Goal: Check status: Check status

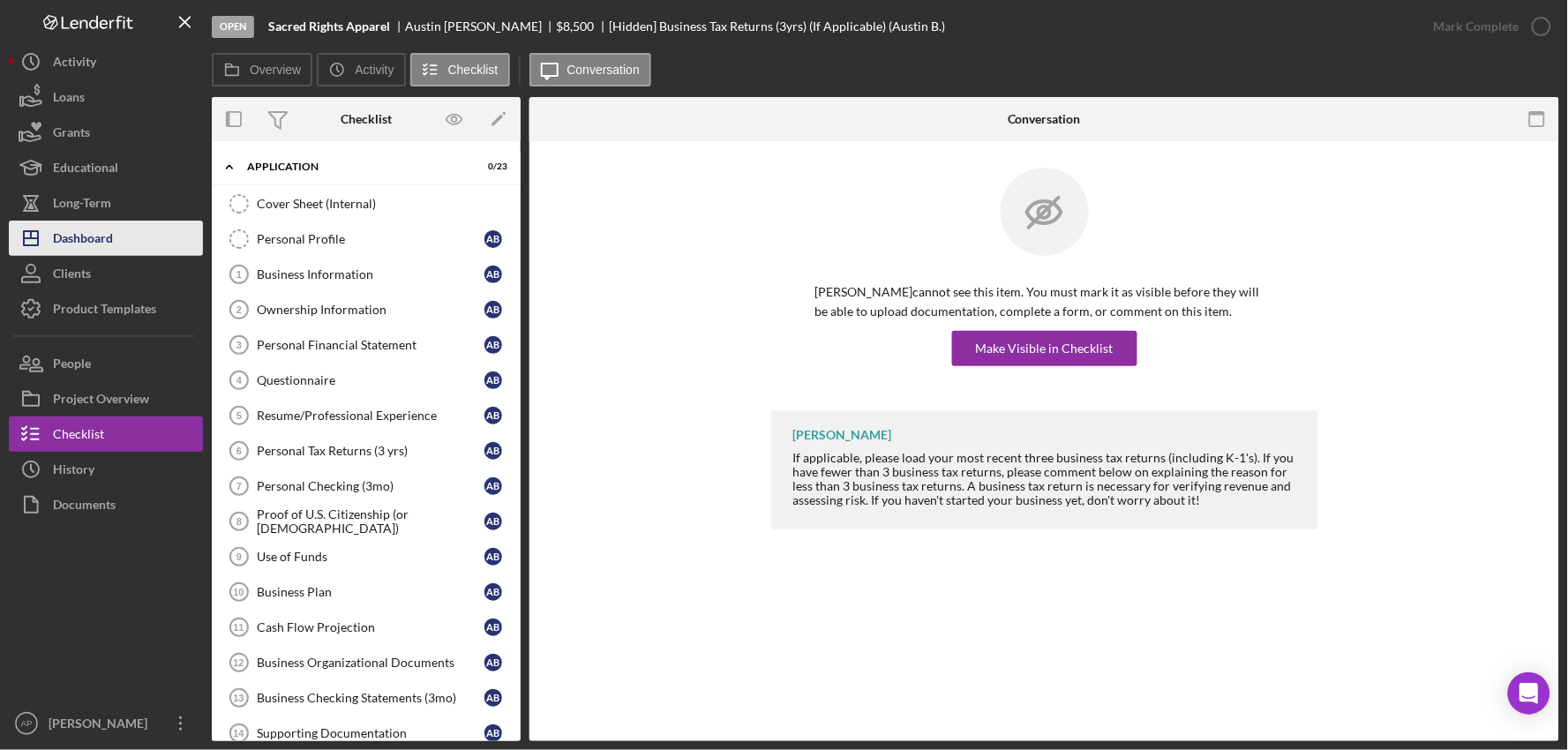
click at [101, 244] on div "Dashboard" at bounding box center [83, 240] width 60 height 40
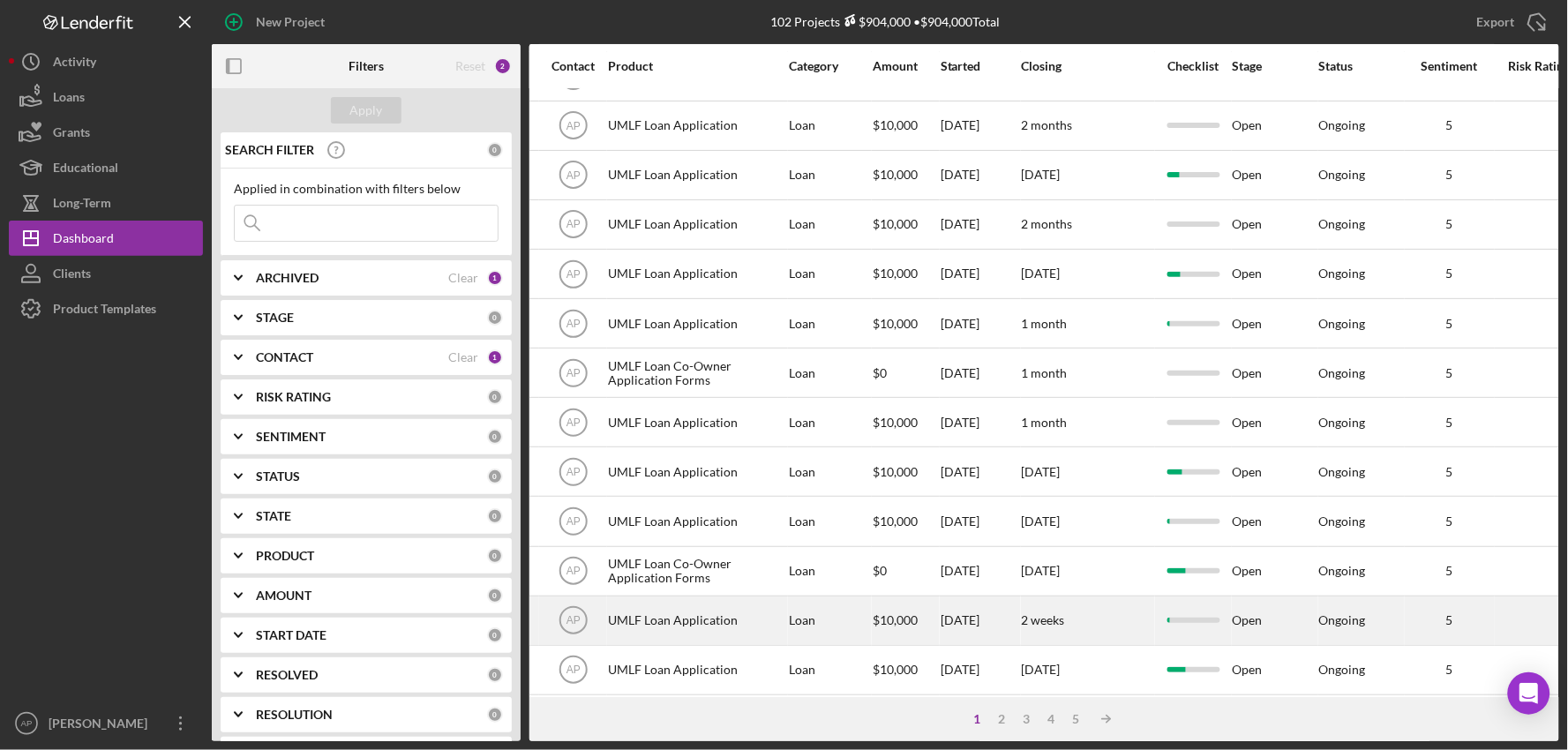
scroll to position [0, 587]
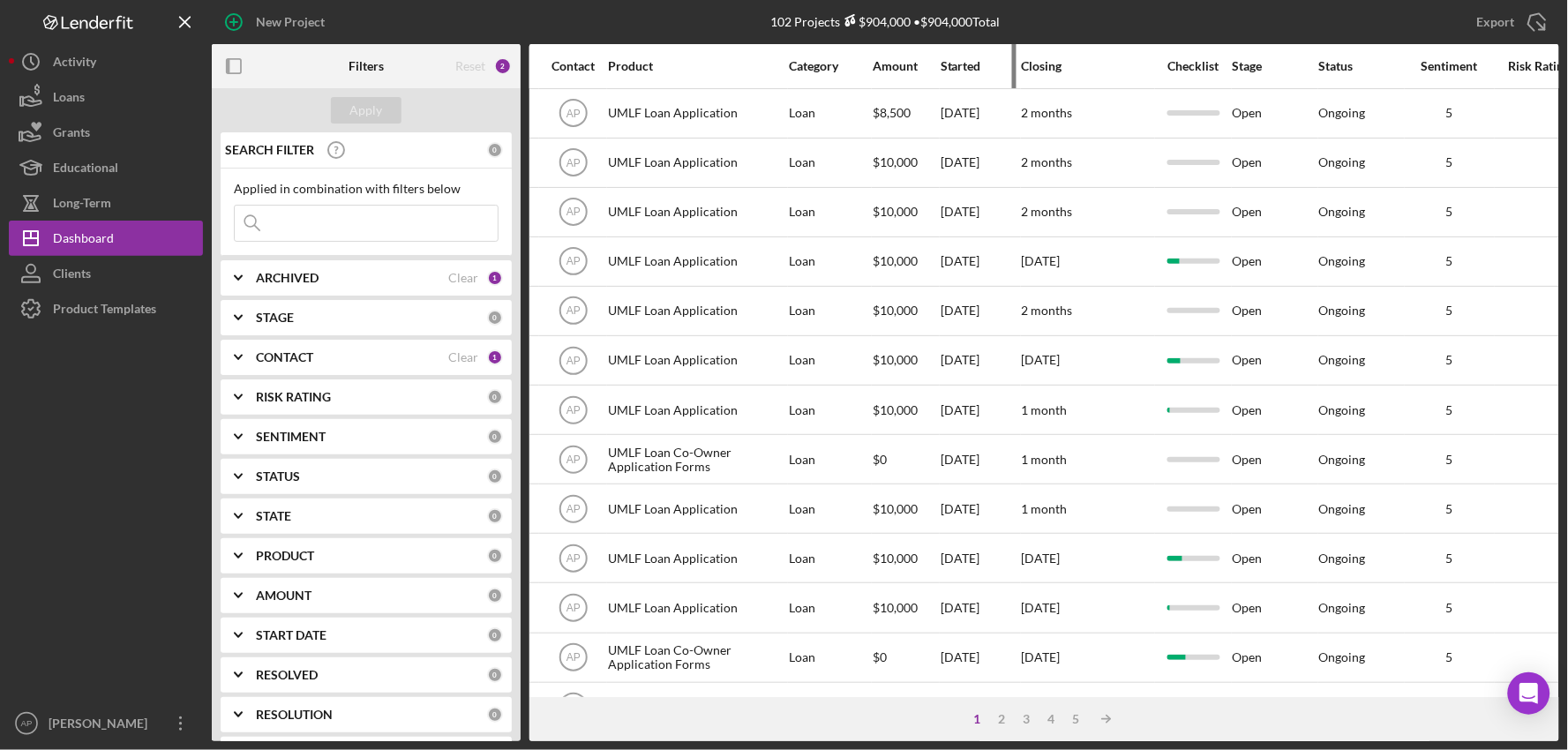
click at [951, 73] on div "Started" at bounding box center [981, 66] width 80 height 42
click at [963, 66] on div "Started" at bounding box center [981, 66] width 80 height 14
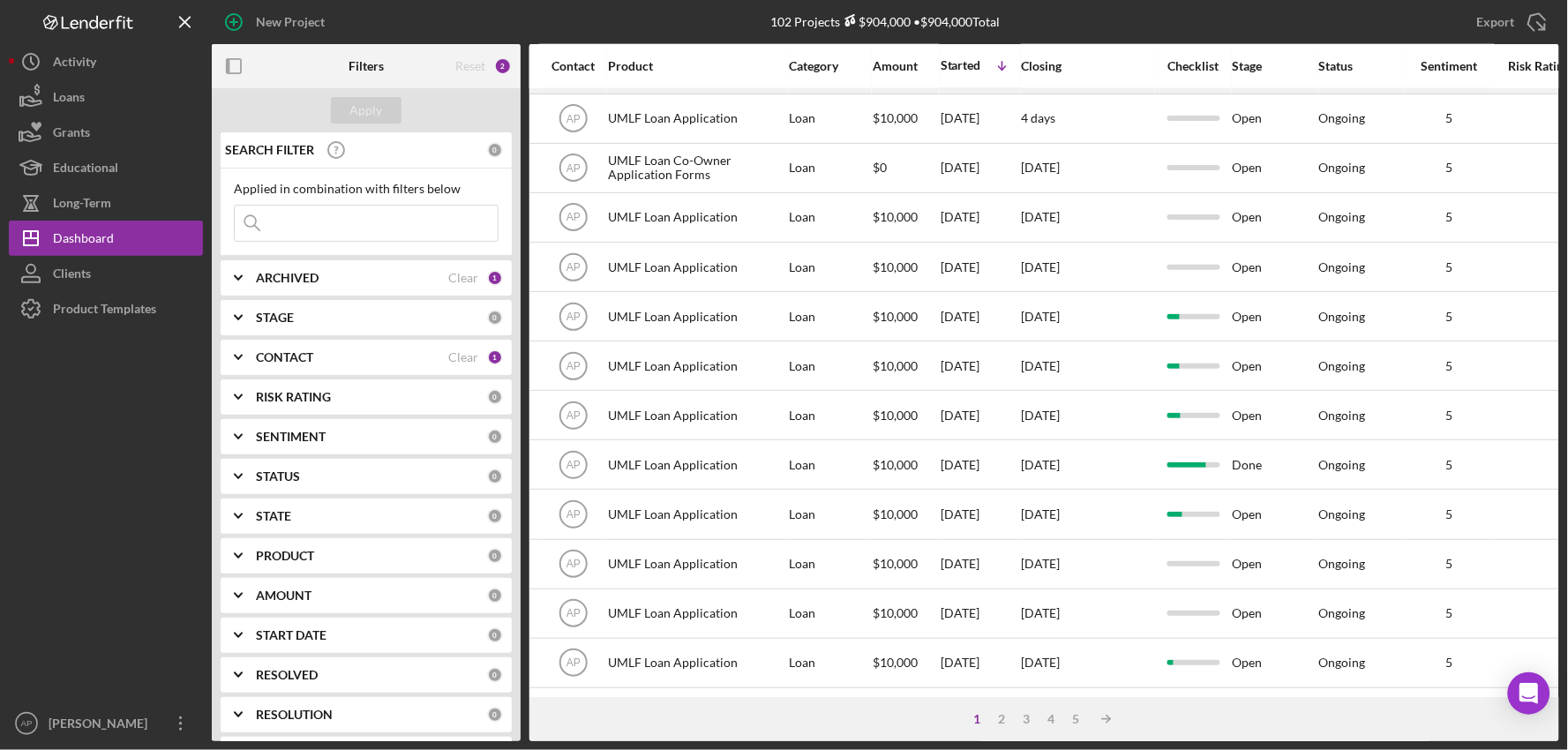
scroll to position [671, 587]
click at [1027, 716] on div "3" at bounding box center [1027, 719] width 24 height 14
click at [1069, 717] on div "4" at bounding box center [1069, 719] width 24 height 14
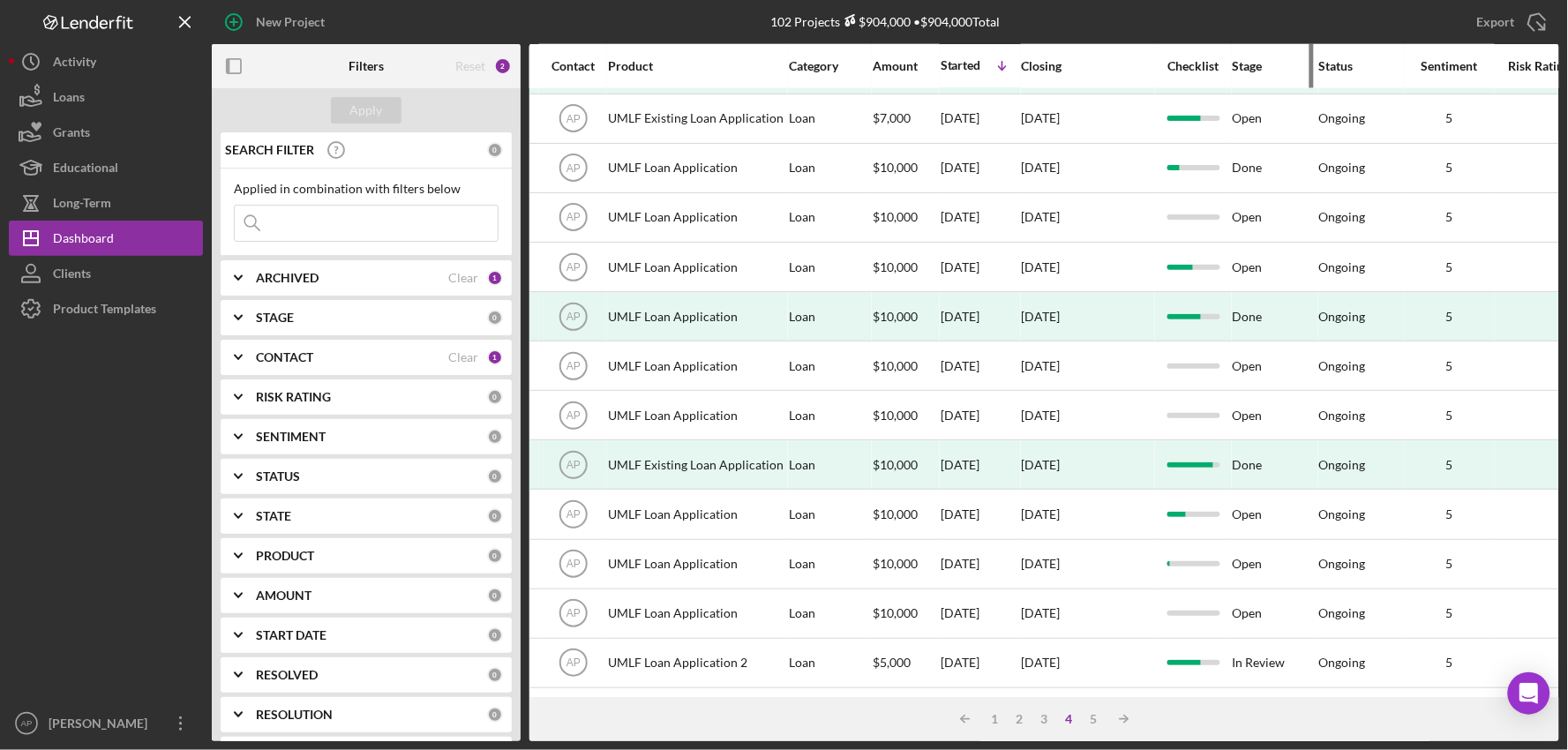
click at [1244, 67] on div "Stage" at bounding box center [1275, 66] width 85 height 14
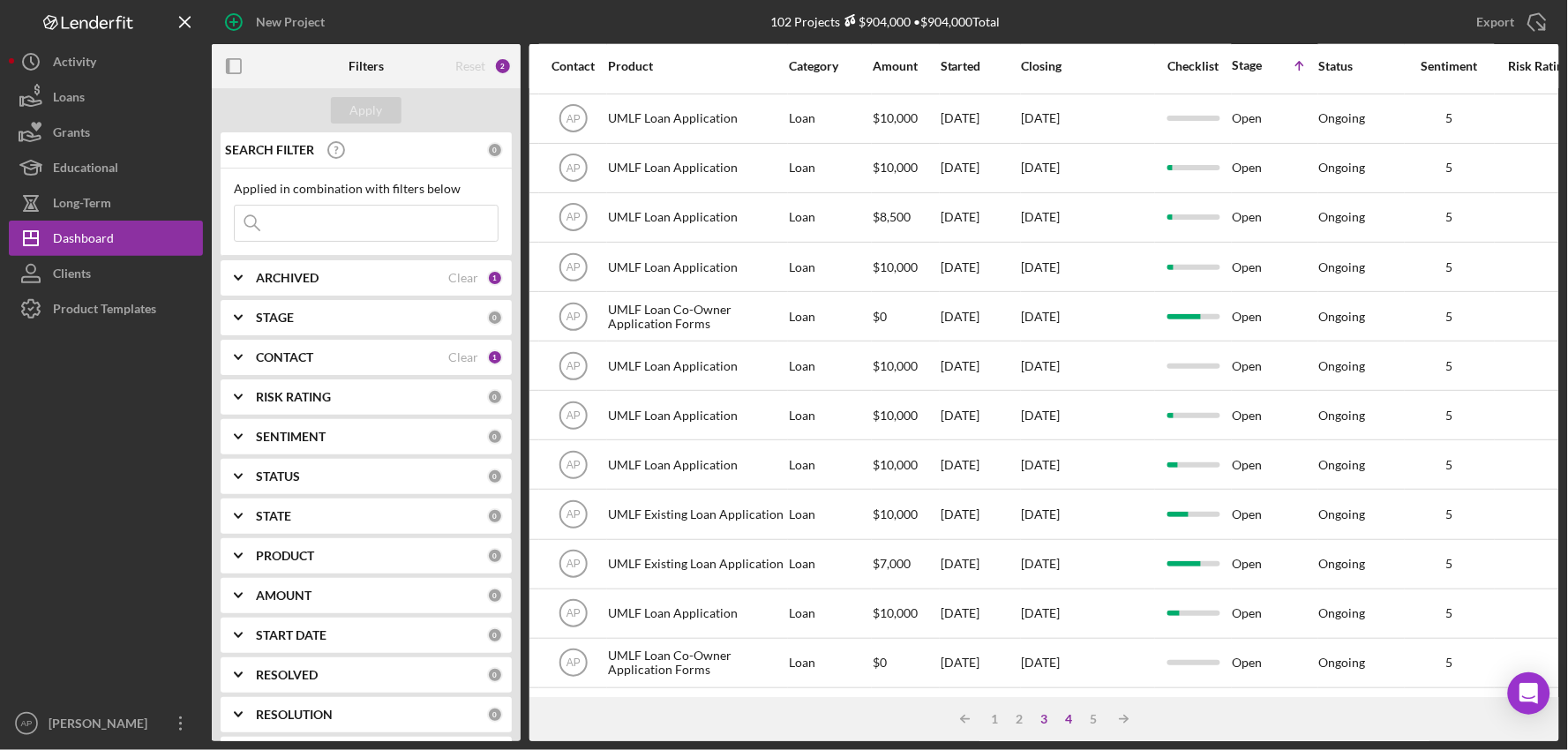
click at [1044, 722] on div "3" at bounding box center [1044, 719] width 24 height 14
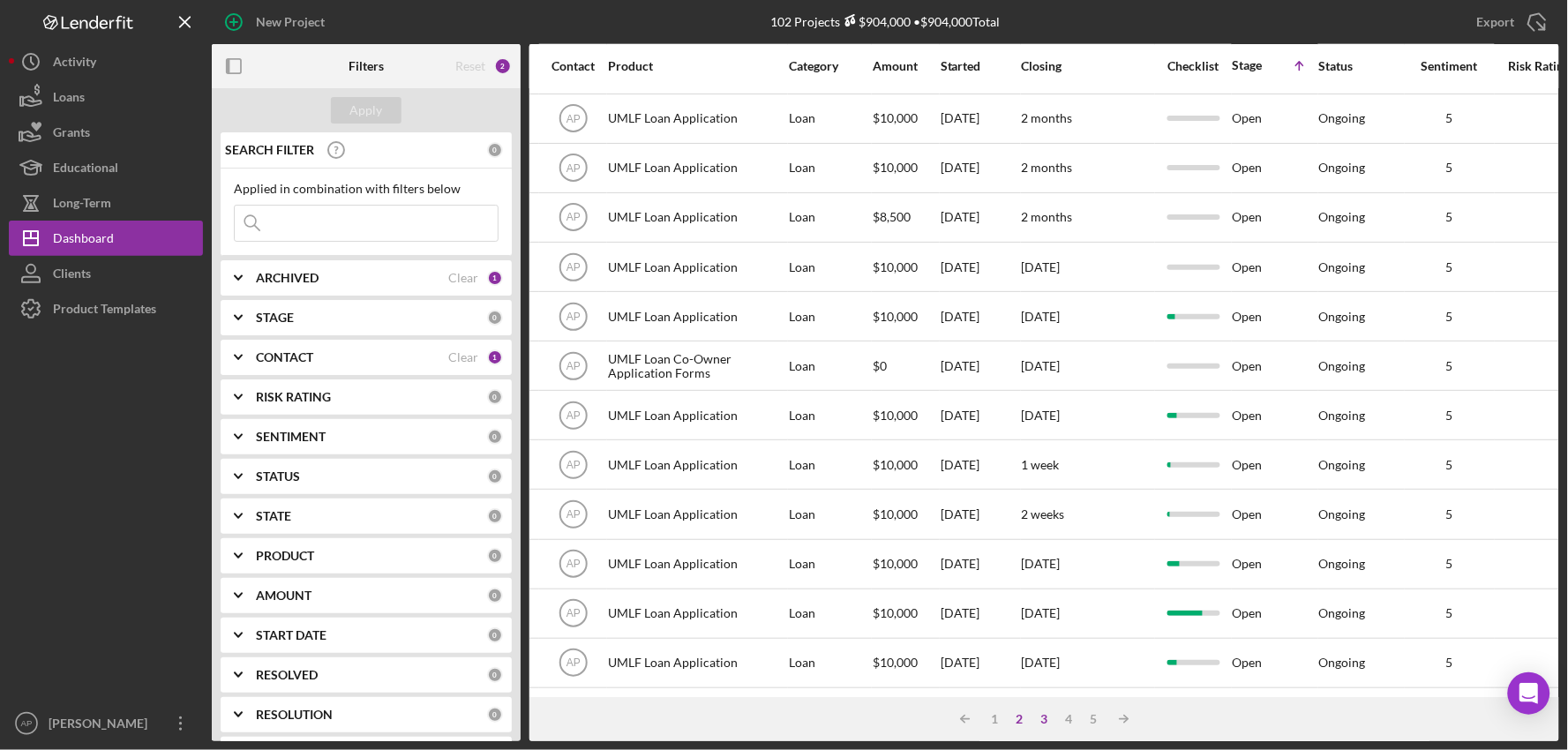
click at [1007, 718] on div "Icon/Table Sort Arrow 1 2 3 4 5 Icon/Table Sort Arrow" at bounding box center [1044, 718] width 1029 height 44
click at [1099, 717] on div "5" at bounding box center [1094, 719] width 24 height 14
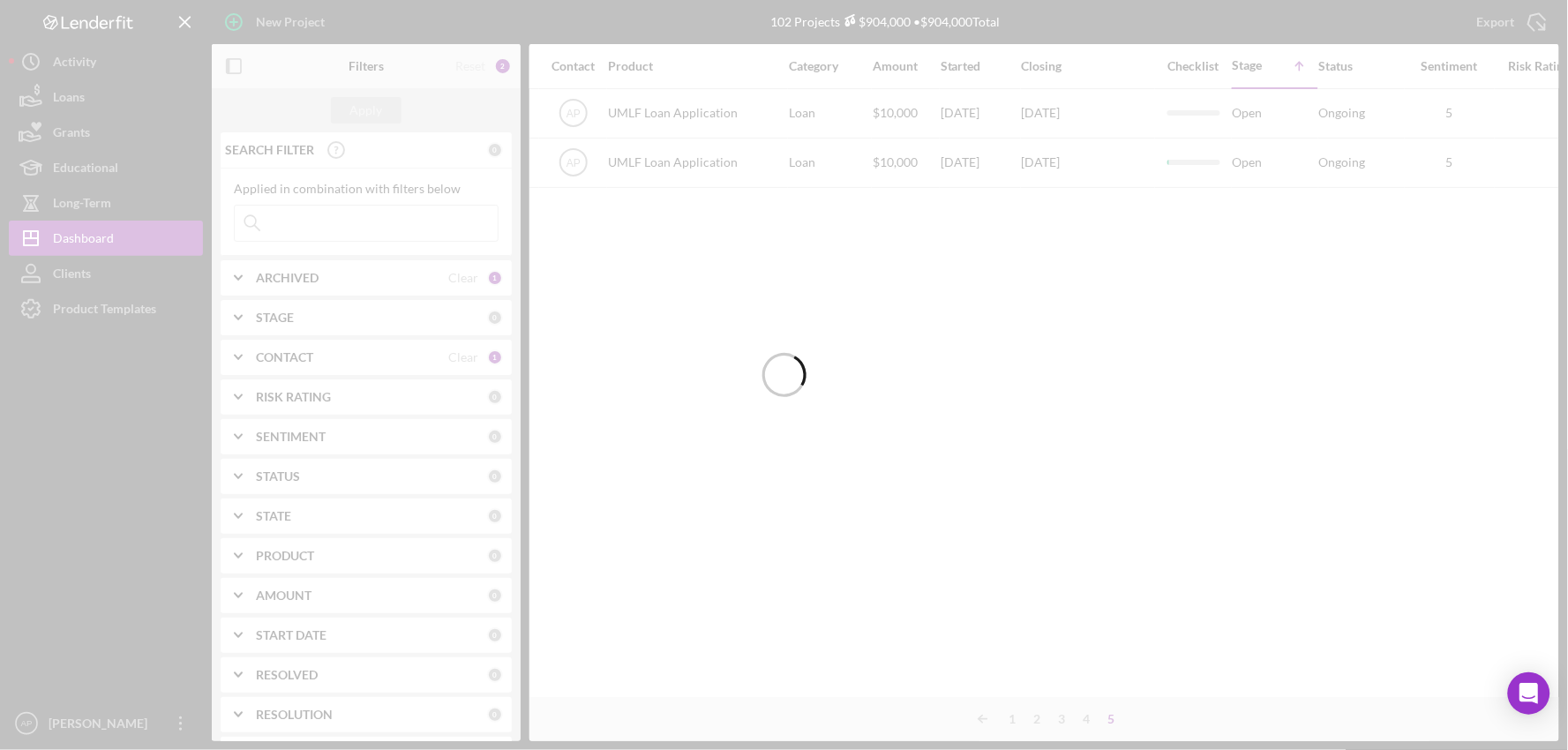
scroll to position [0, 587]
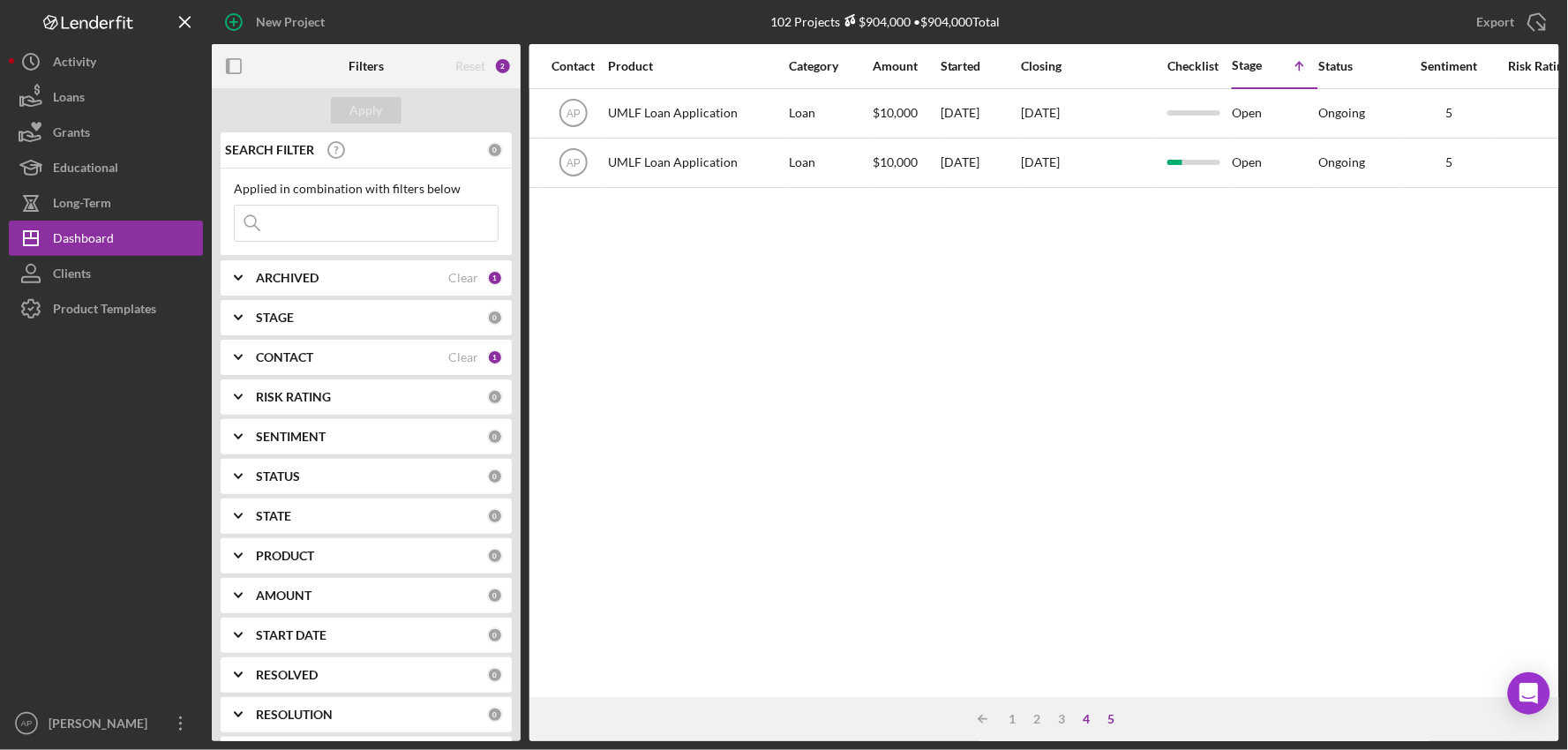
click at [1091, 716] on div "4" at bounding box center [1086, 719] width 24 height 14
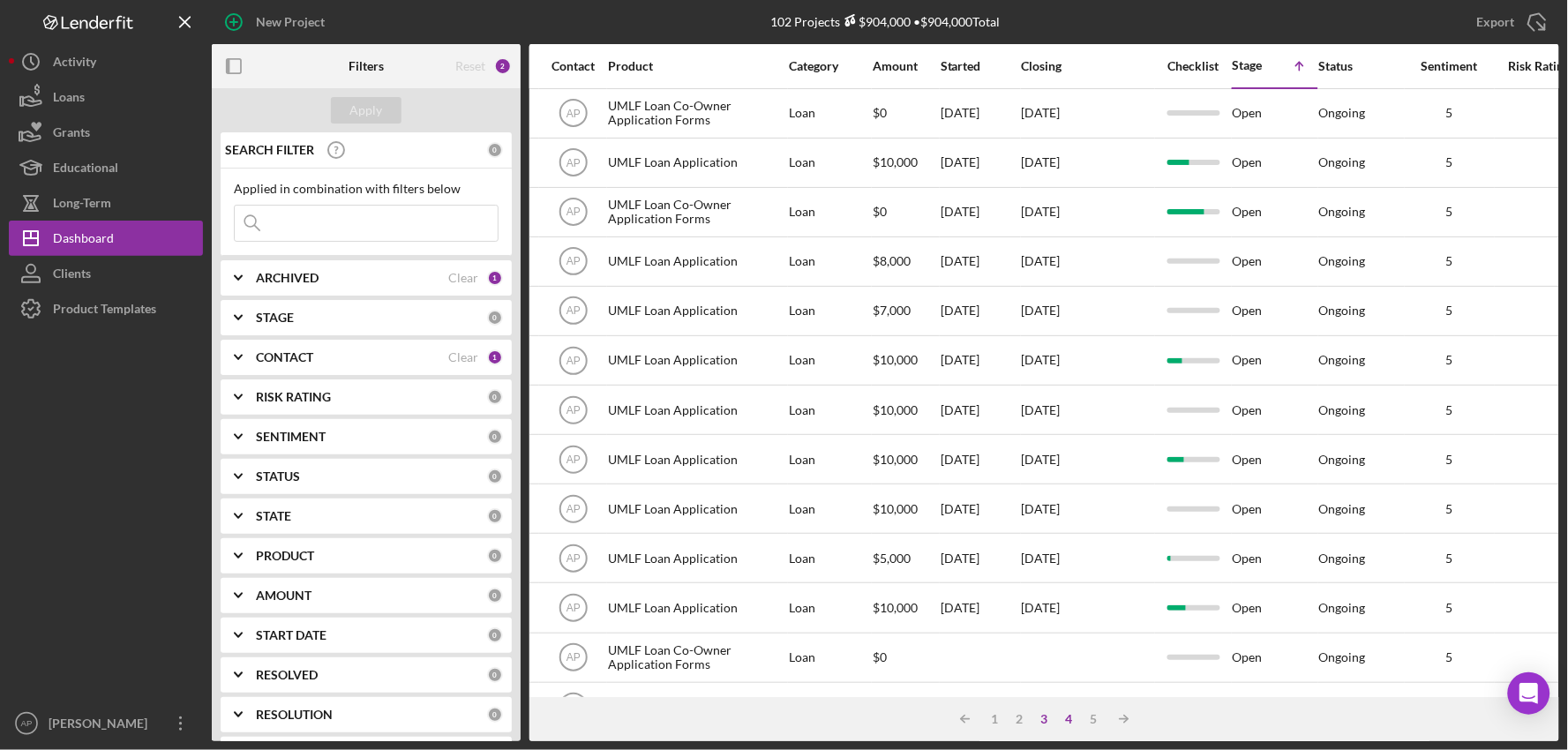
click at [1046, 713] on div "3" at bounding box center [1044, 719] width 24 height 14
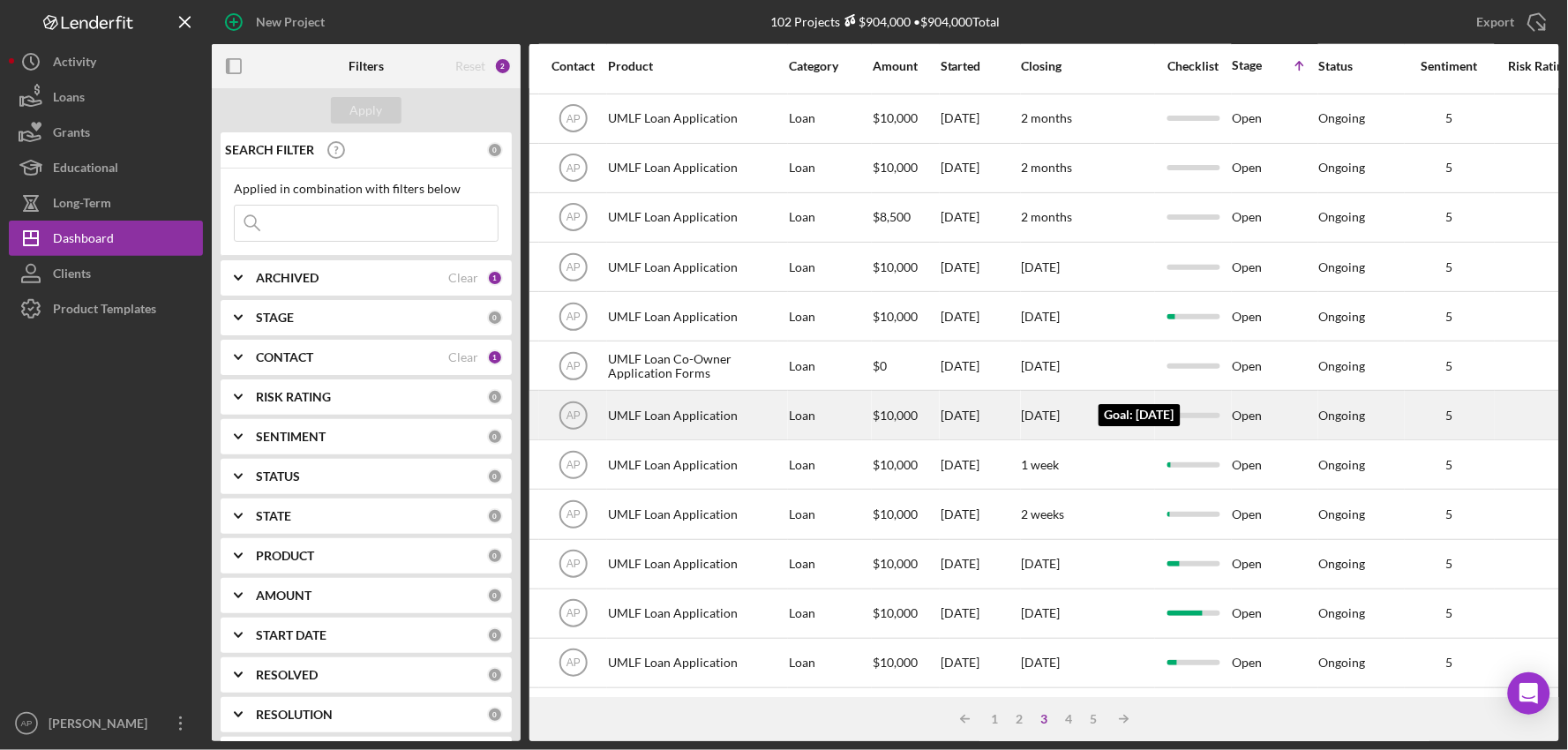
scroll to position [671, 587]
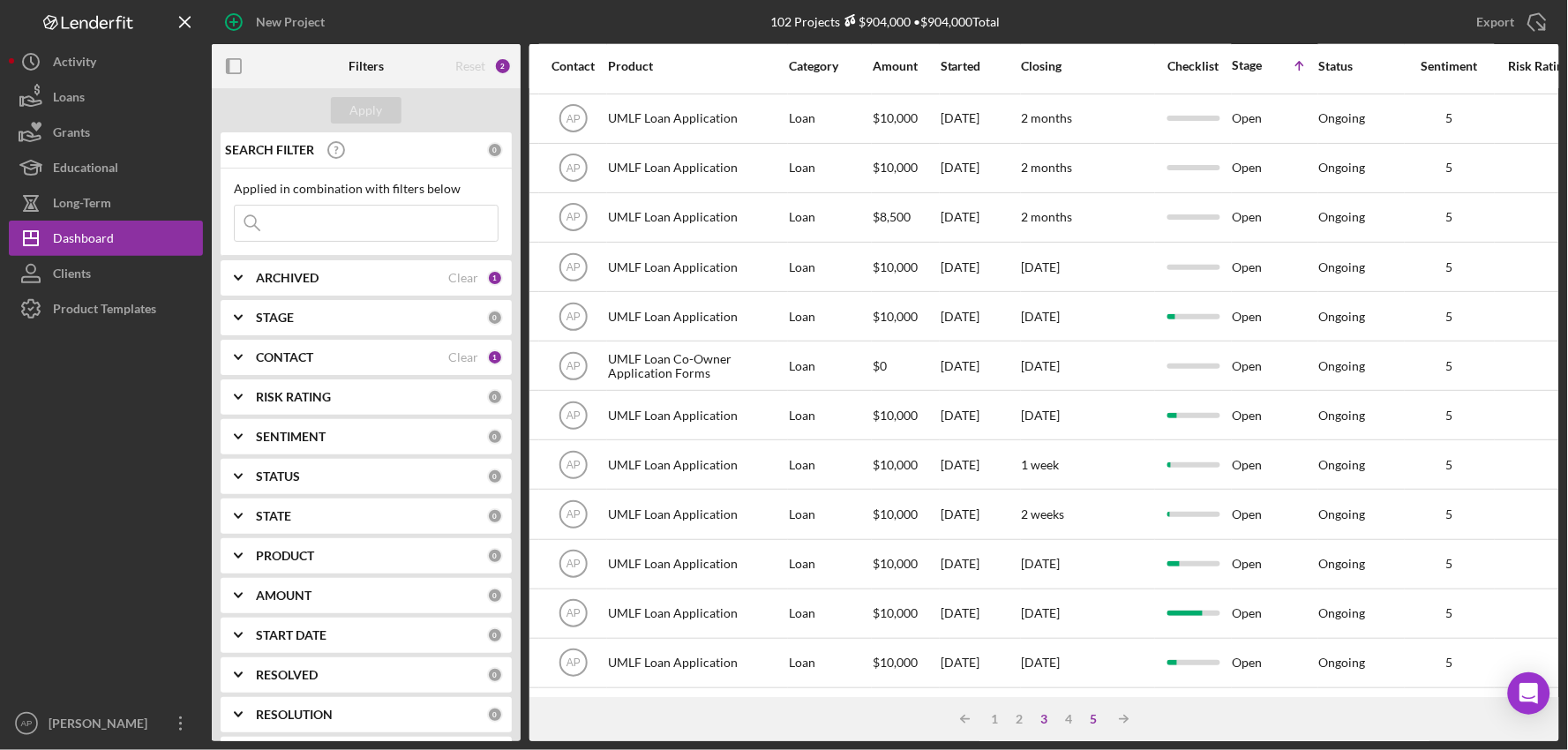
click at [1090, 717] on div "5" at bounding box center [1094, 719] width 24 height 14
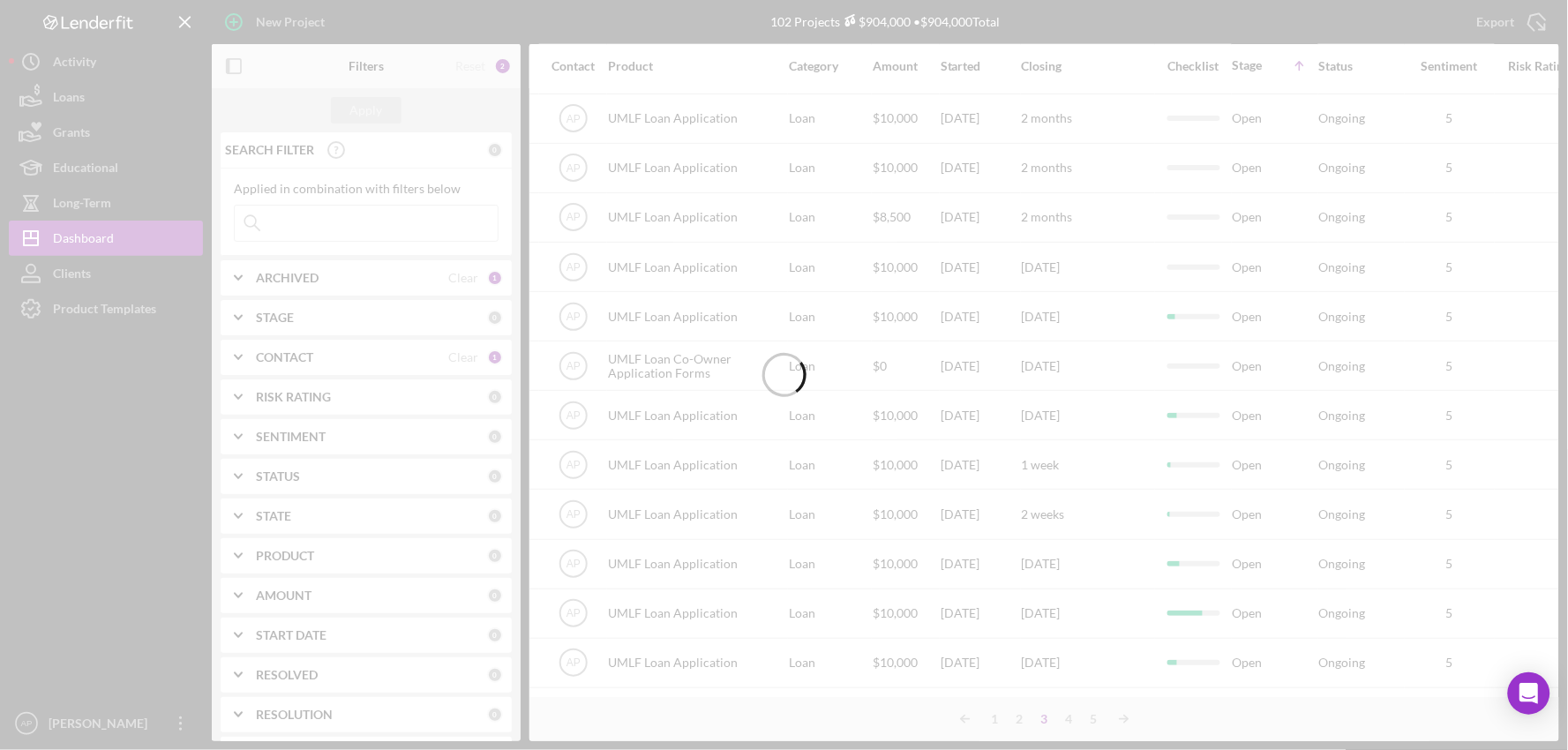
scroll to position [0, 587]
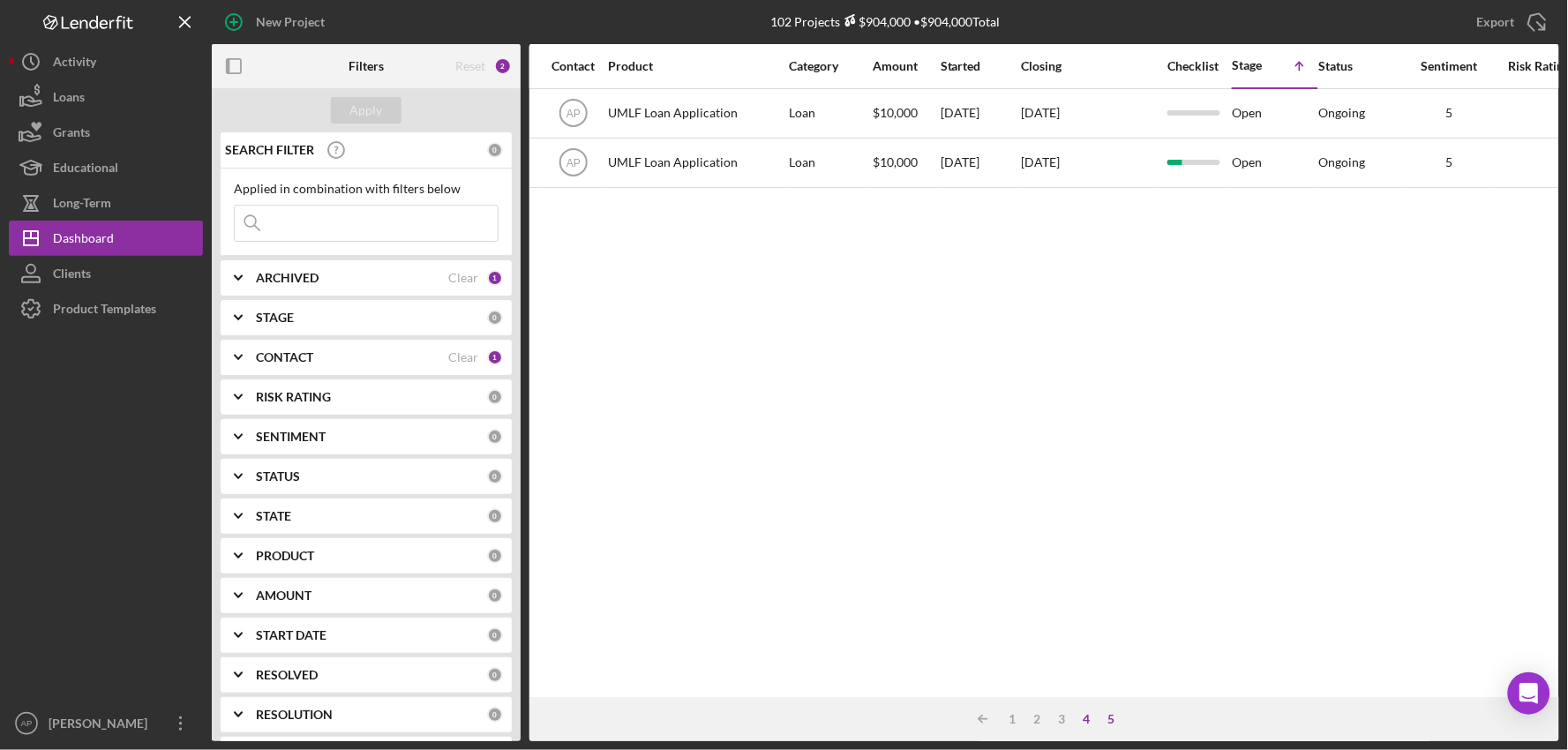
click at [1093, 715] on div "4" at bounding box center [1086, 719] width 24 height 14
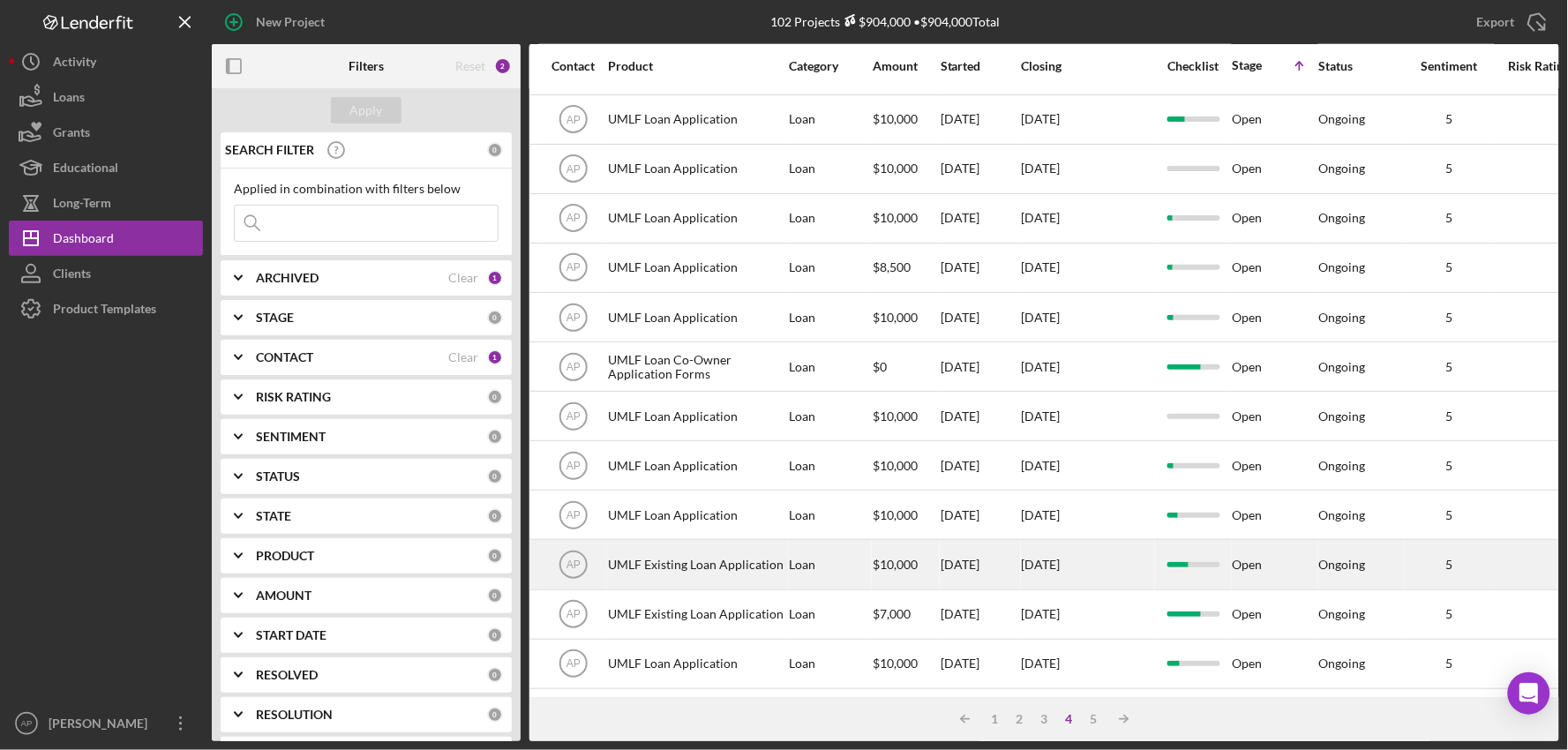
scroll to position [671, 587]
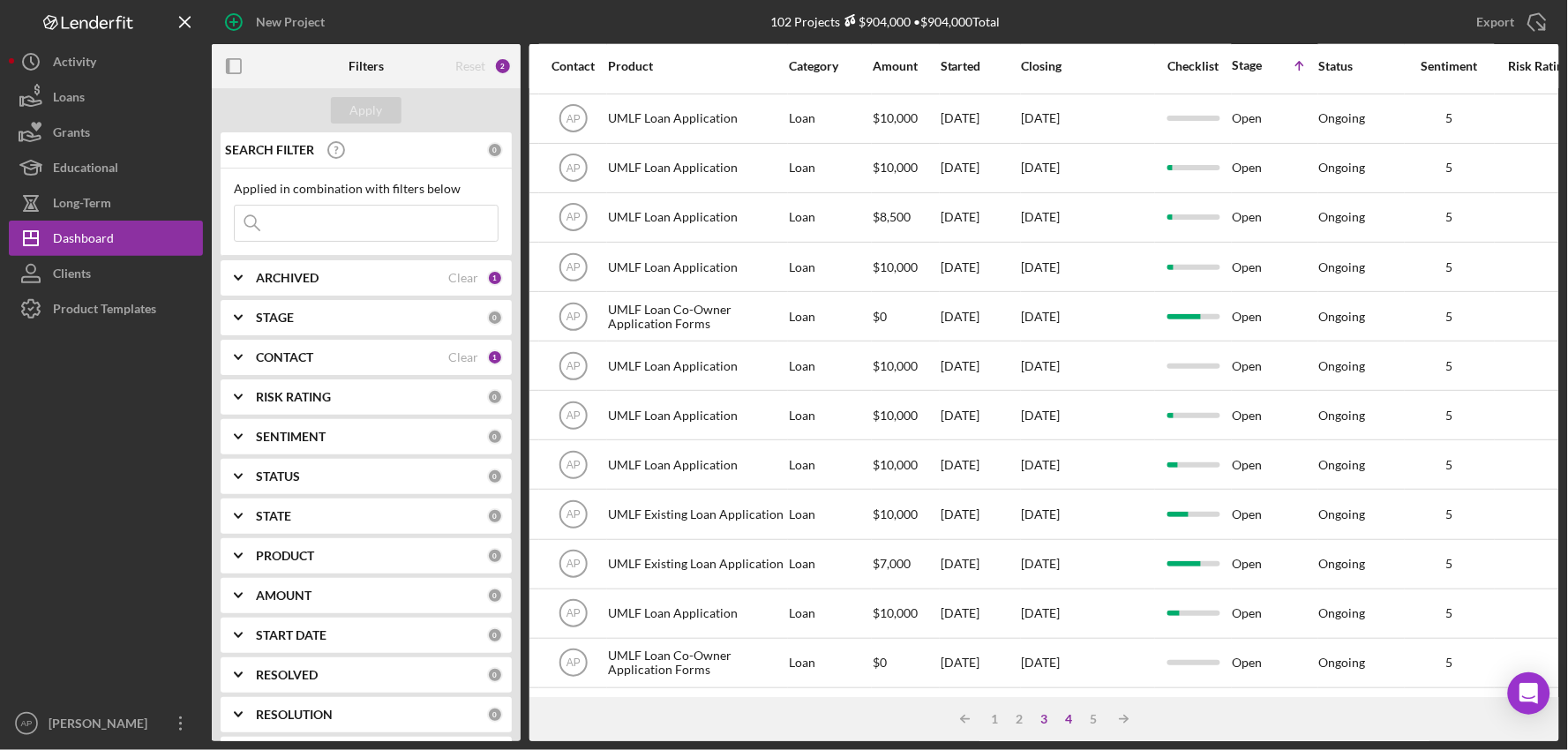
click at [1045, 717] on div "3" at bounding box center [1044, 719] width 24 height 14
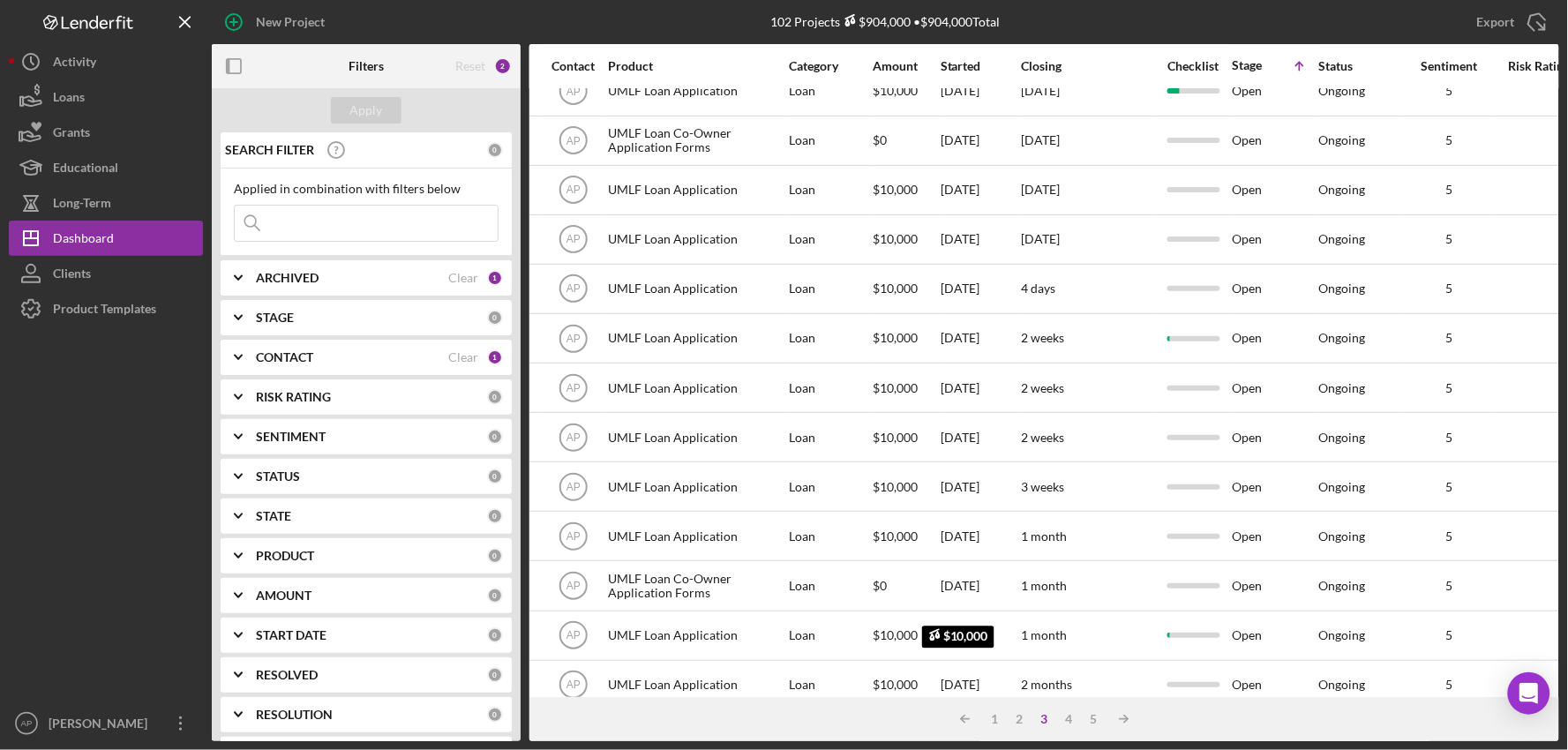
scroll to position [0, 587]
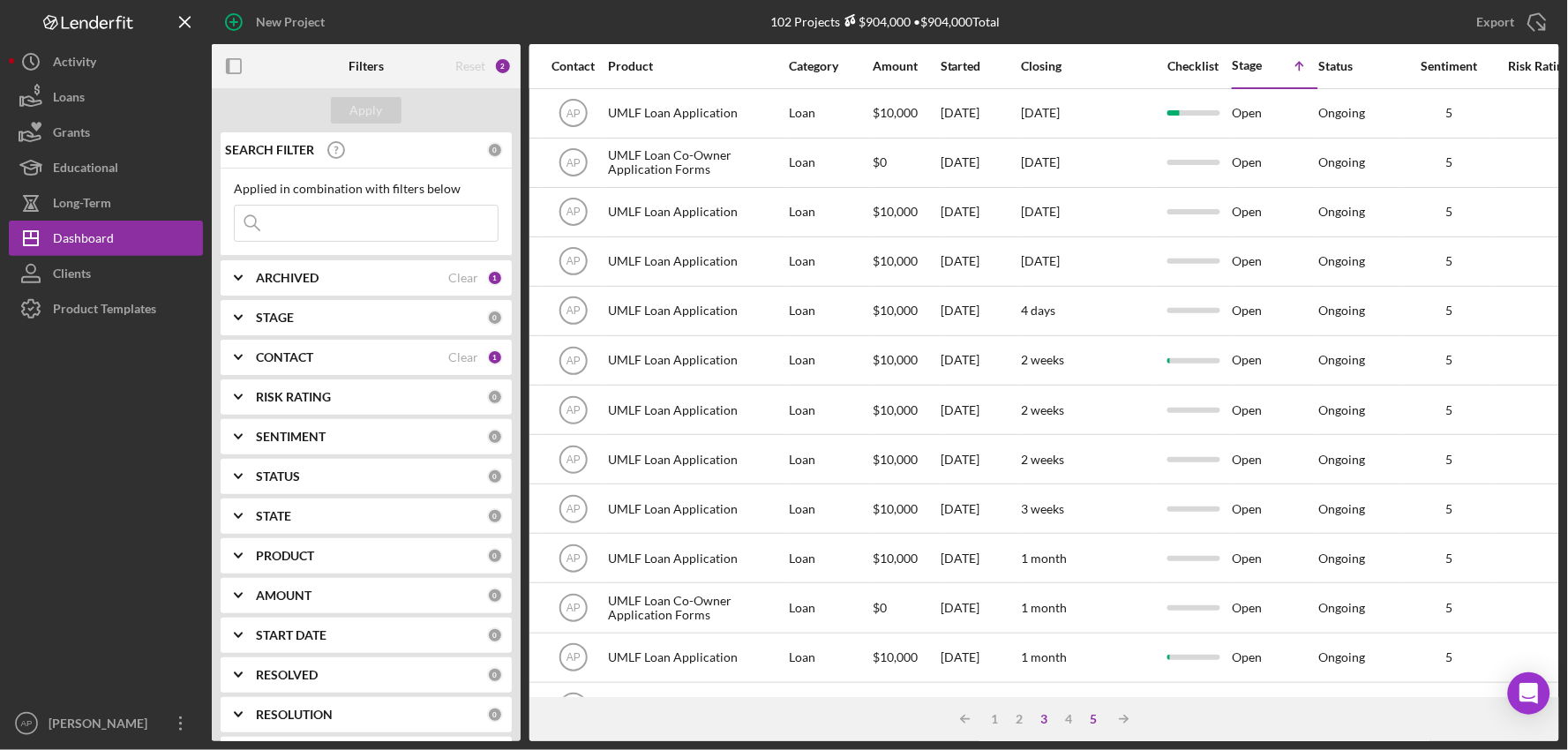
click at [1097, 717] on div "5" at bounding box center [1094, 719] width 24 height 14
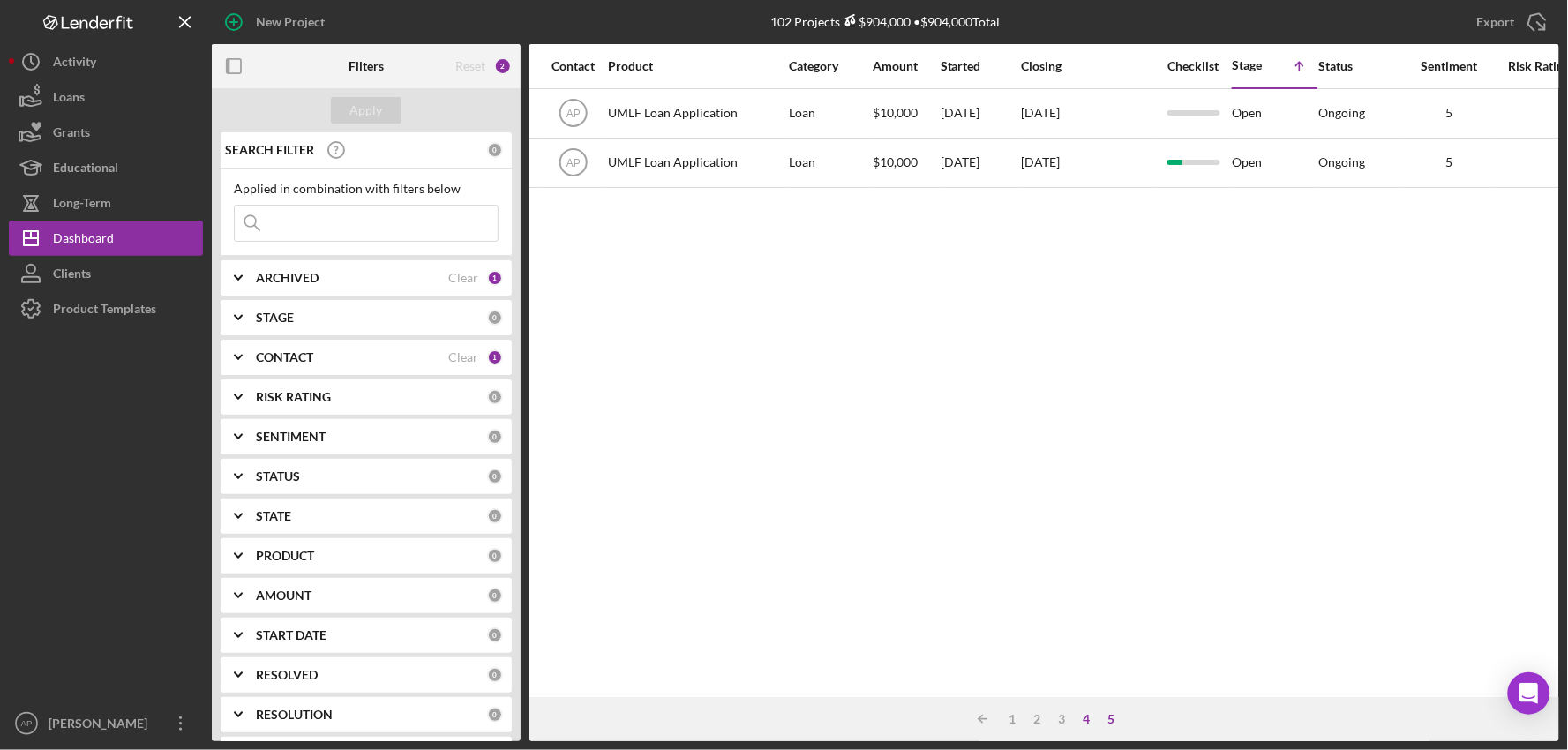
click at [1087, 715] on div "4" at bounding box center [1086, 719] width 24 height 14
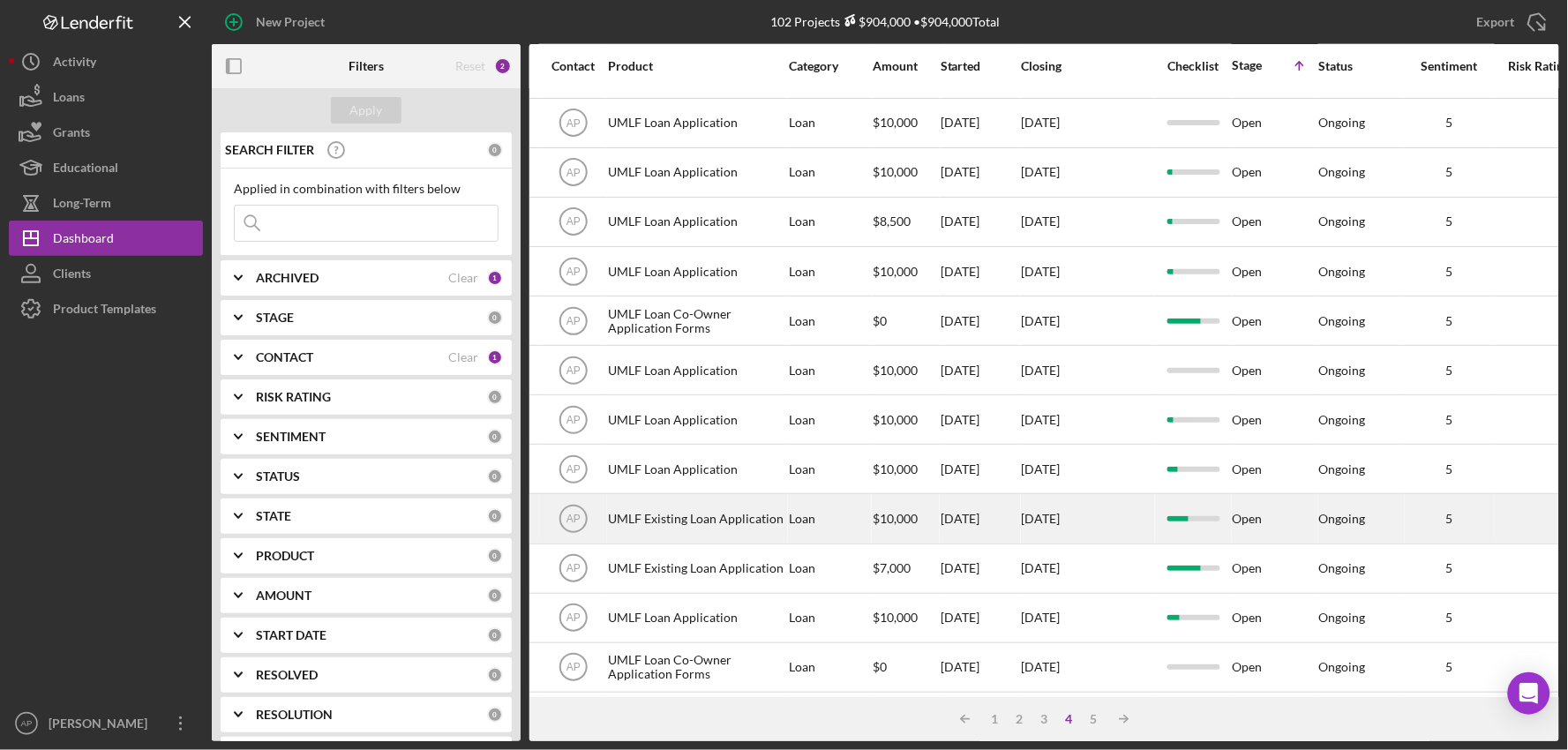
scroll to position [671, 587]
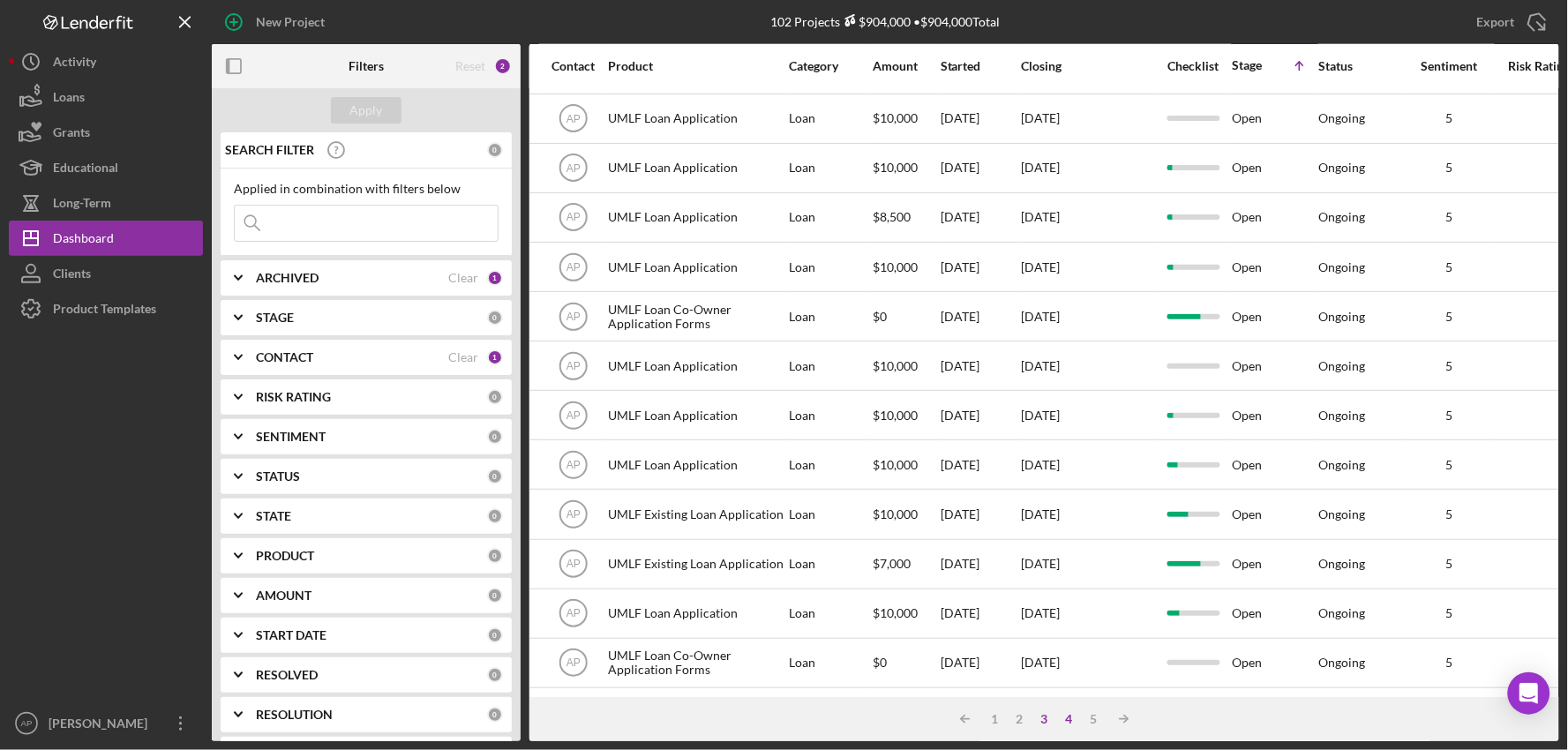
click at [1041, 717] on div "3" at bounding box center [1044, 719] width 24 height 14
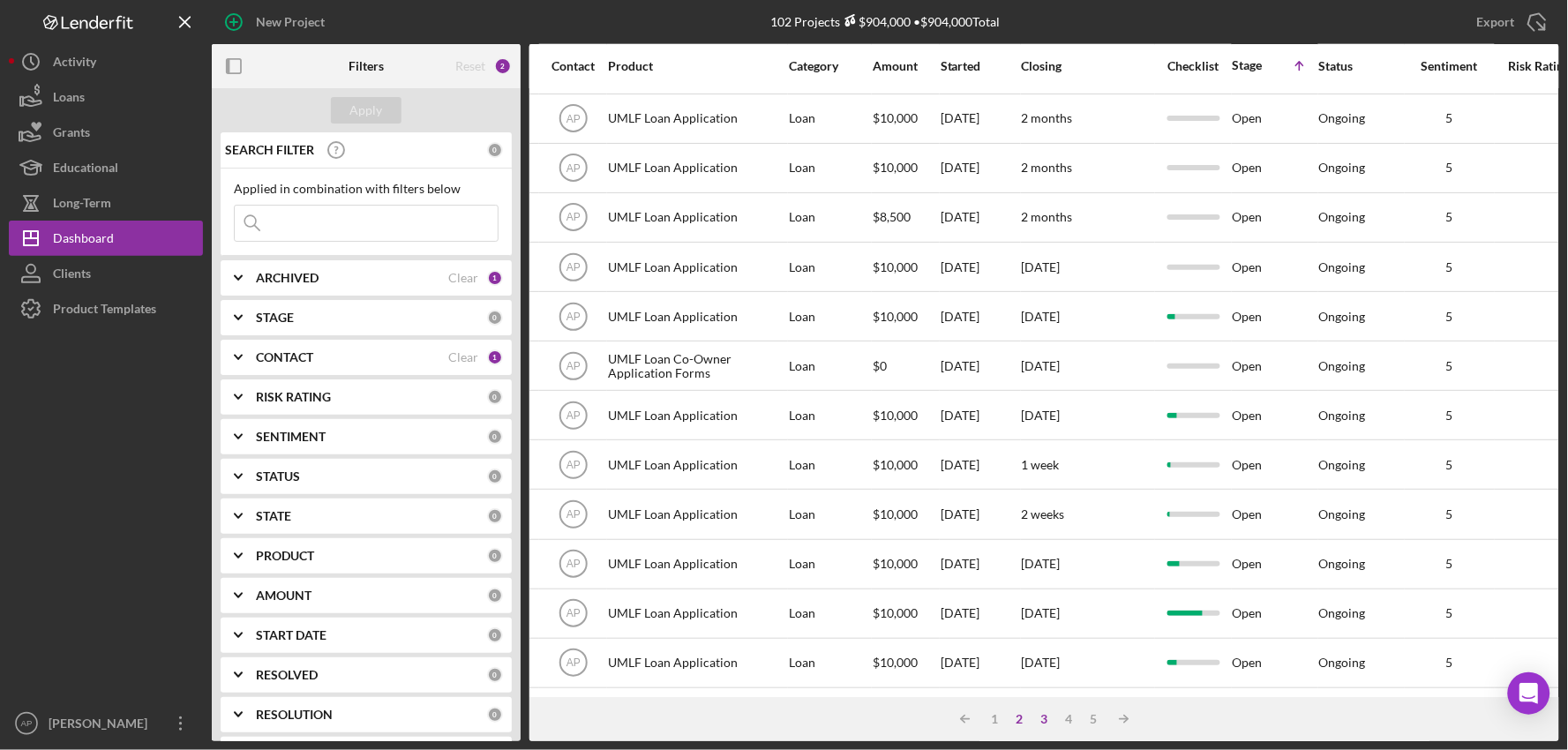
click at [1019, 717] on div "2" at bounding box center [1019, 719] width 24 height 14
click at [992, 713] on div "1" at bounding box center [995, 719] width 24 height 14
click at [1003, 716] on div "2" at bounding box center [1001, 719] width 24 height 14
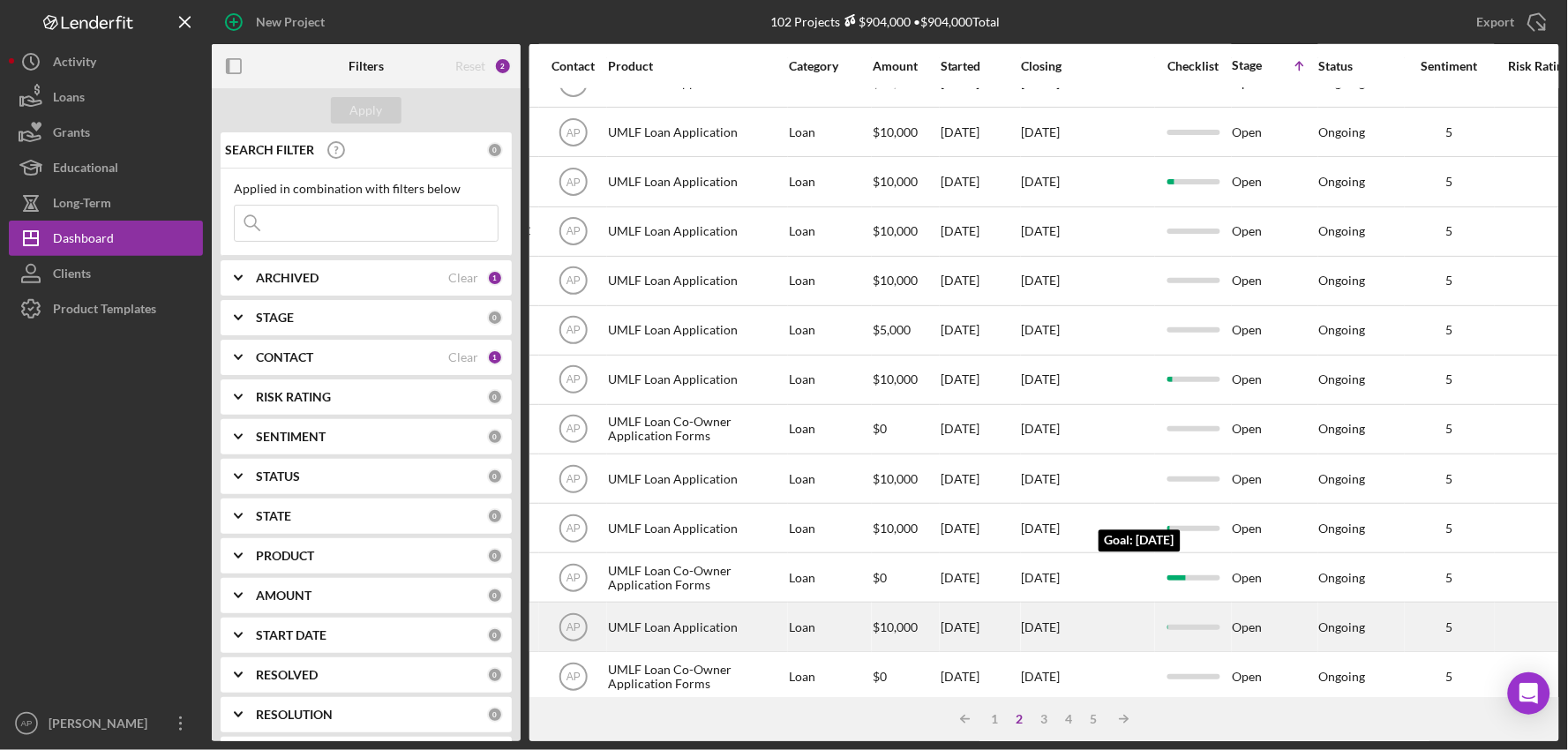
scroll to position [0, 587]
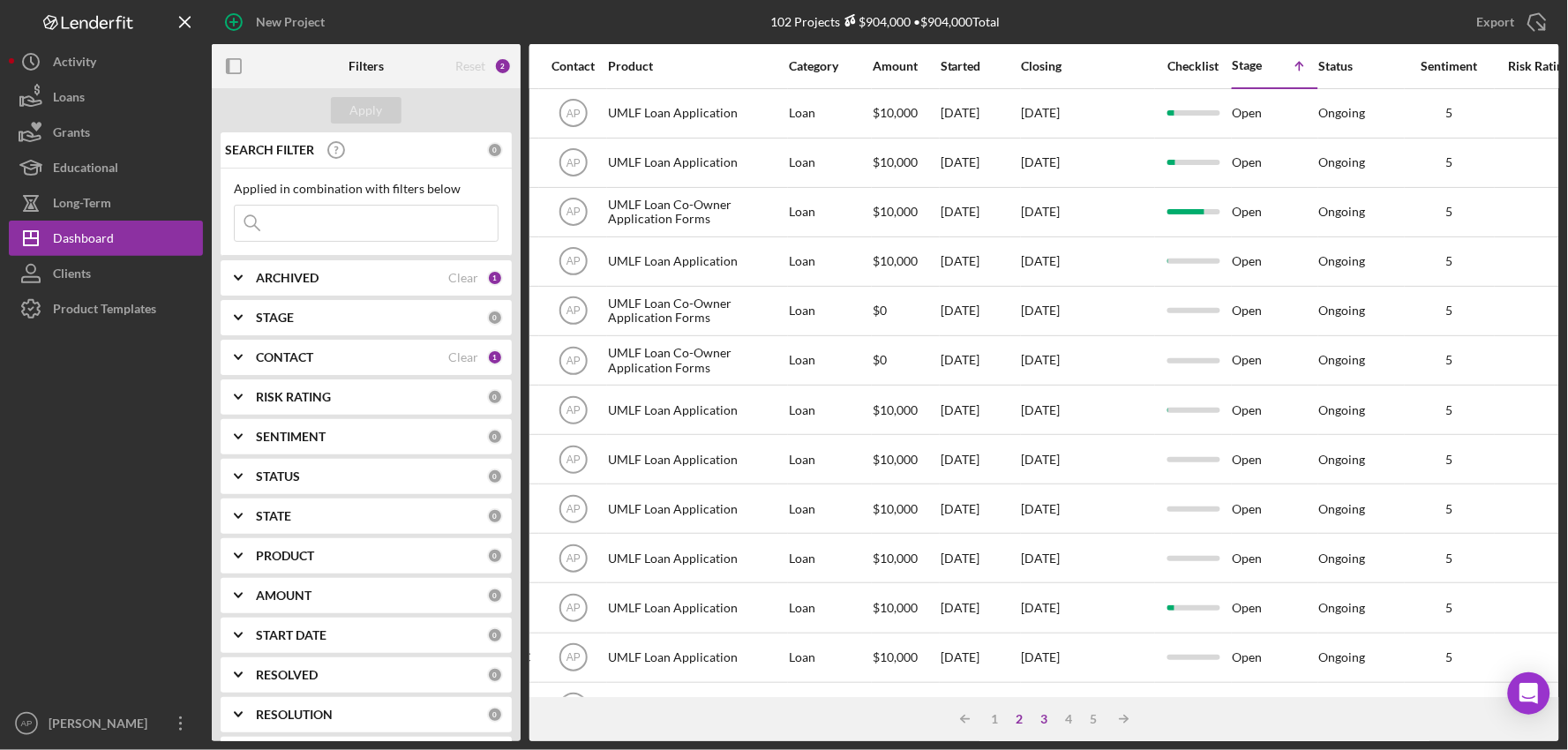
click at [1050, 720] on div "3" at bounding box center [1044, 719] width 24 height 14
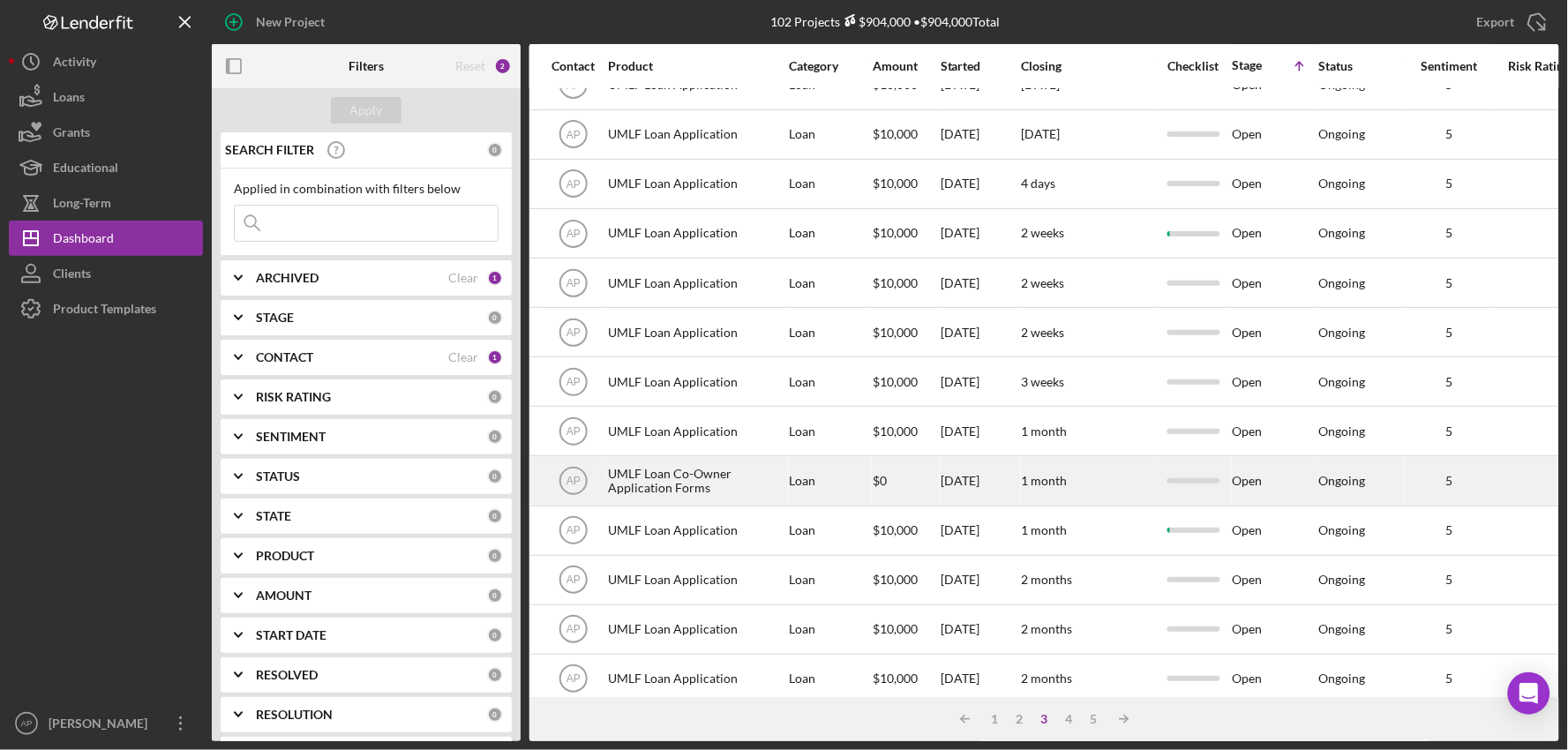
scroll to position [671, 587]
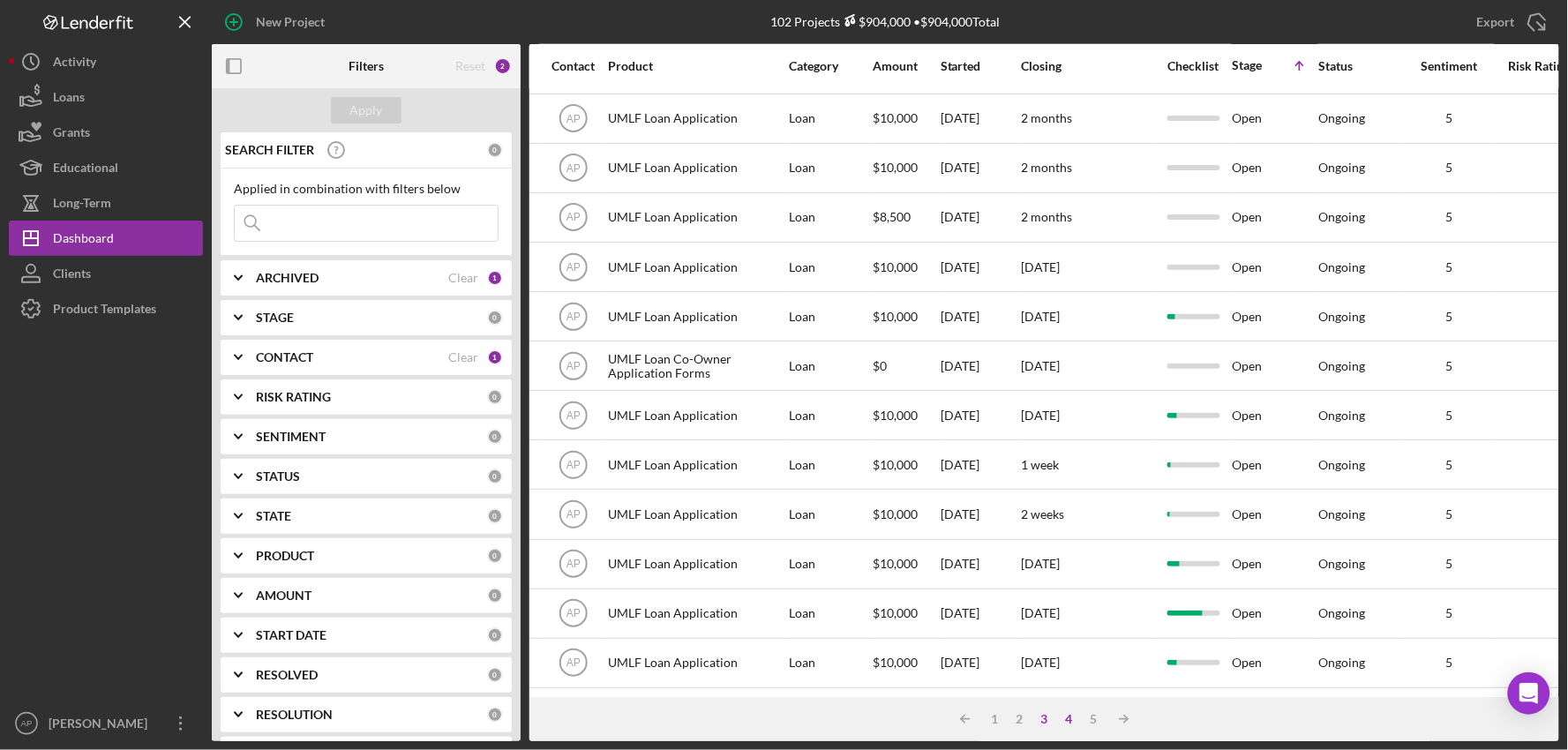
click at [1075, 717] on div "4" at bounding box center [1069, 719] width 24 height 14
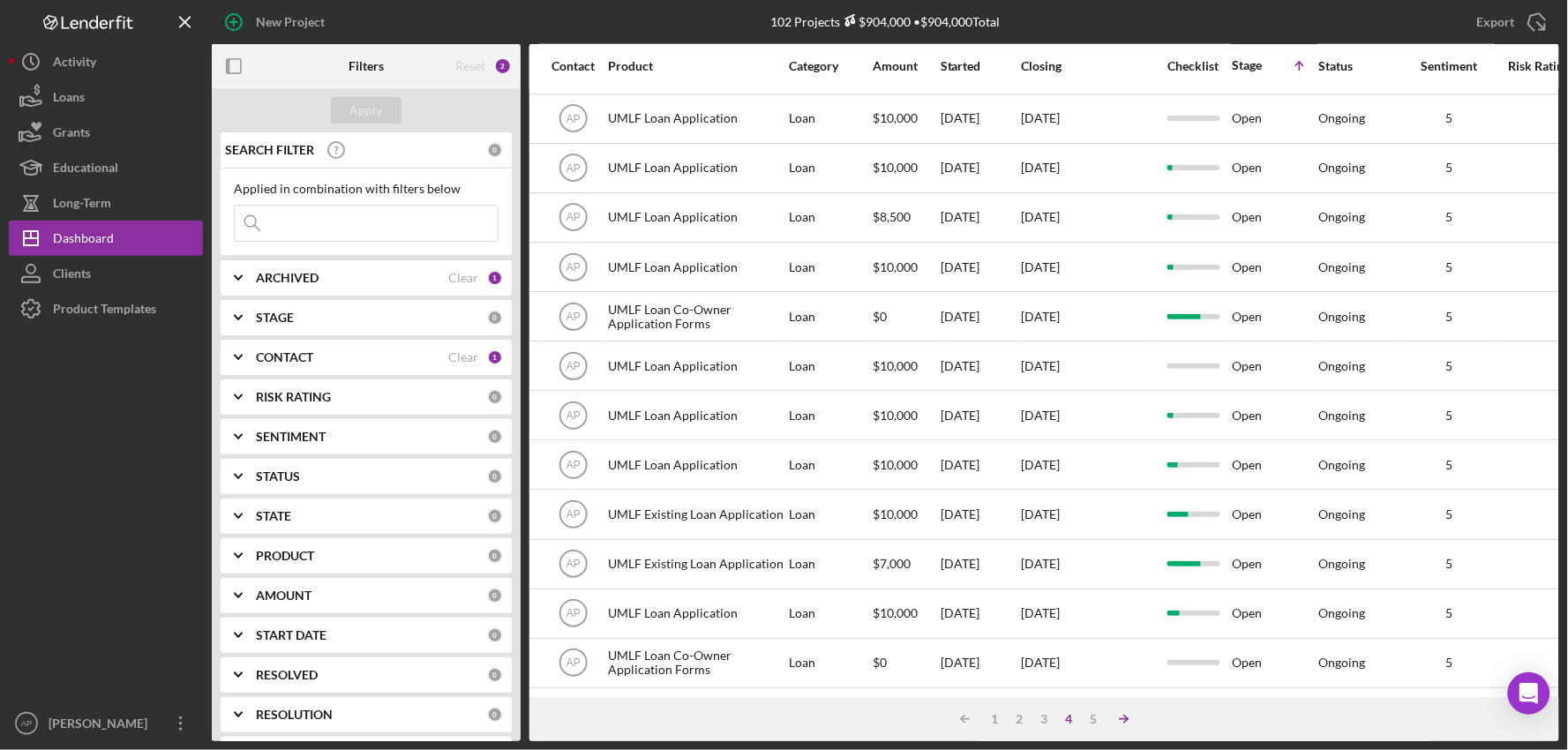
drag, startPoint x: 1098, startPoint y: 715, endPoint x: 1110, endPoint y: 708, distance: 13.9
click at [1103, 713] on div "5" at bounding box center [1094, 719] width 24 height 14
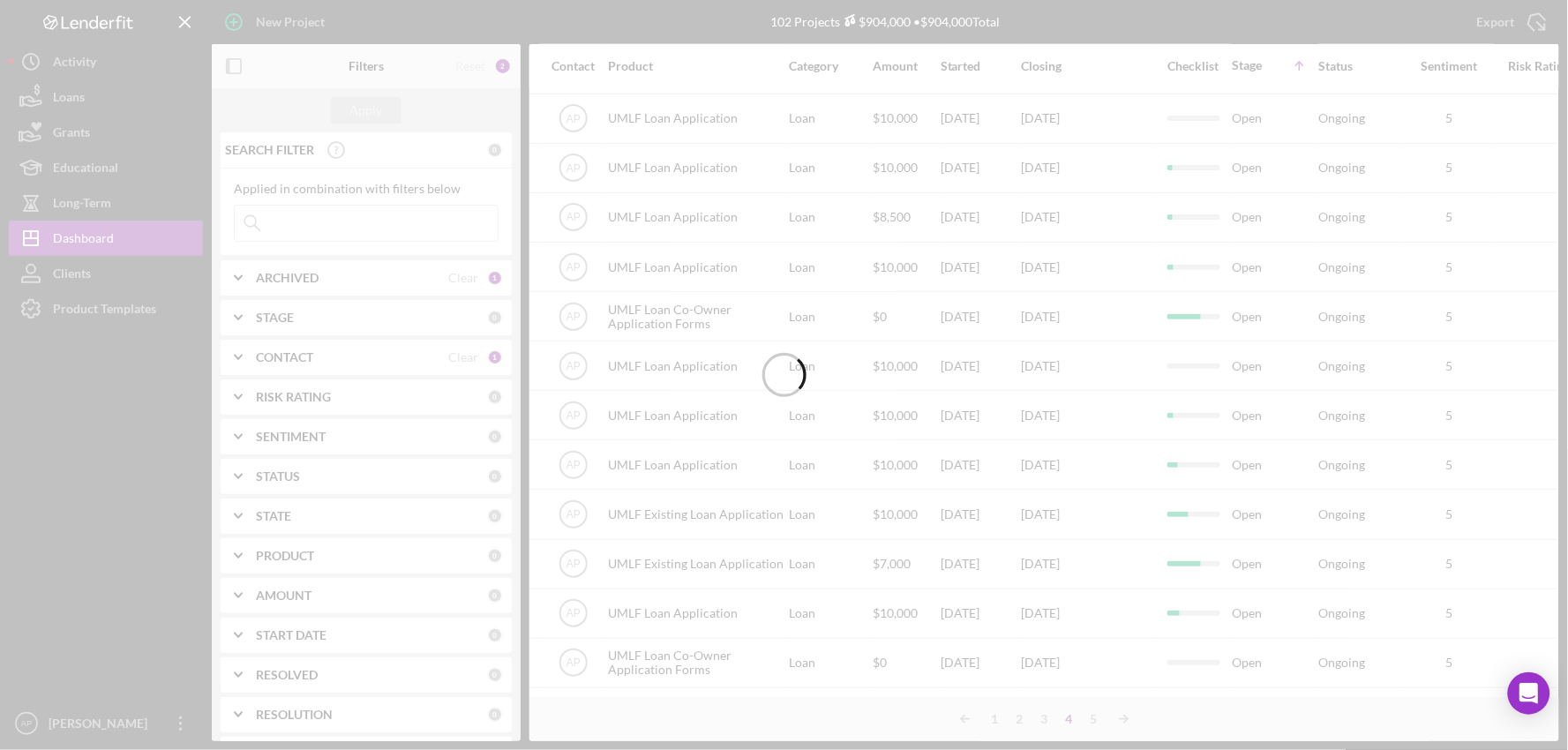
scroll to position [0, 587]
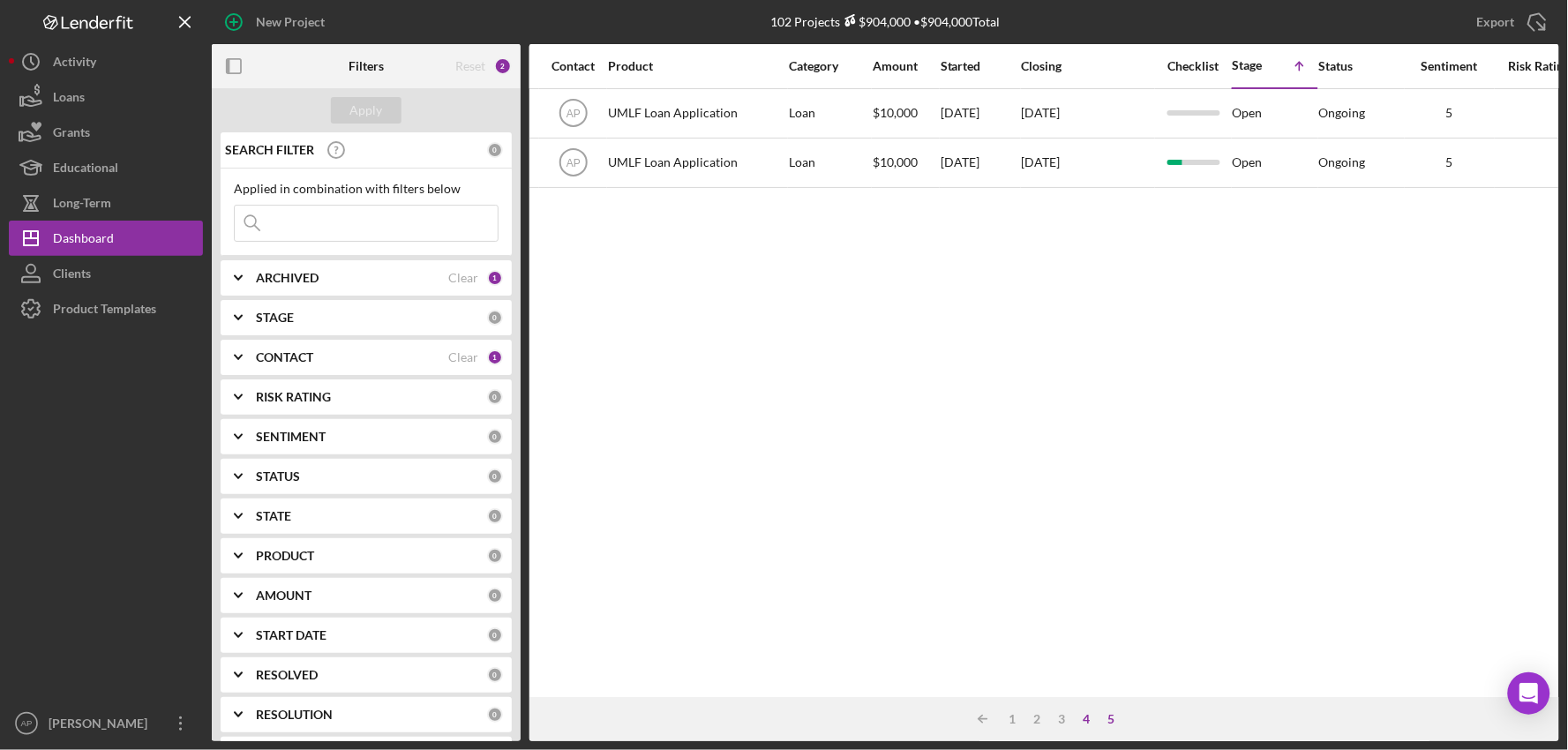
click at [1082, 713] on div "4" at bounding box center [1086, 719] width 24 height 14
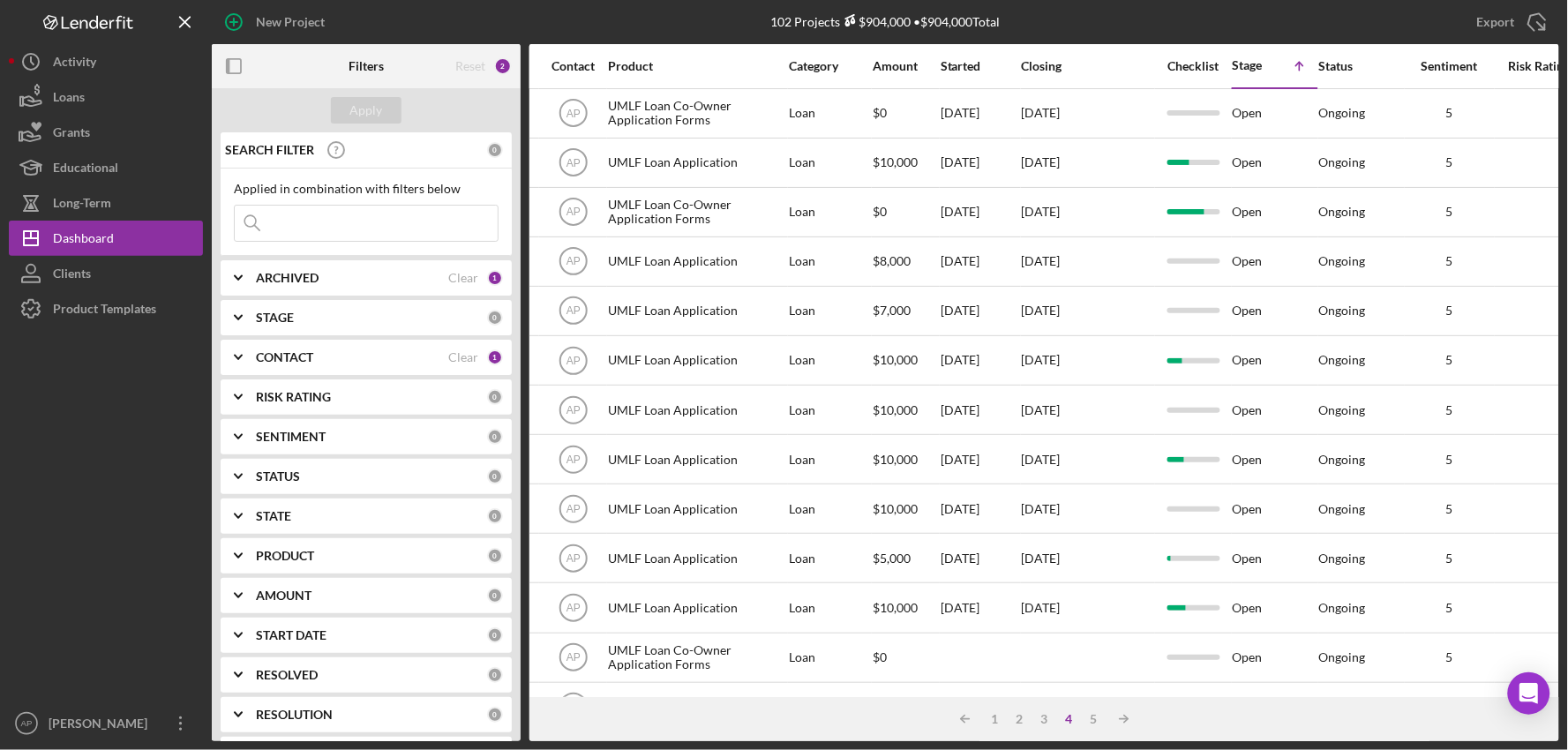
click at [1045, 727] on div "Icon/Table Sort Arrow 1 2 3 4 5 Icon/Table Sort Arrow" at bounding box center [1044, 718] width 1029 height 44
click at [1046, 724] on div "3" at bounding box center [1044, 719] width 24 height 14
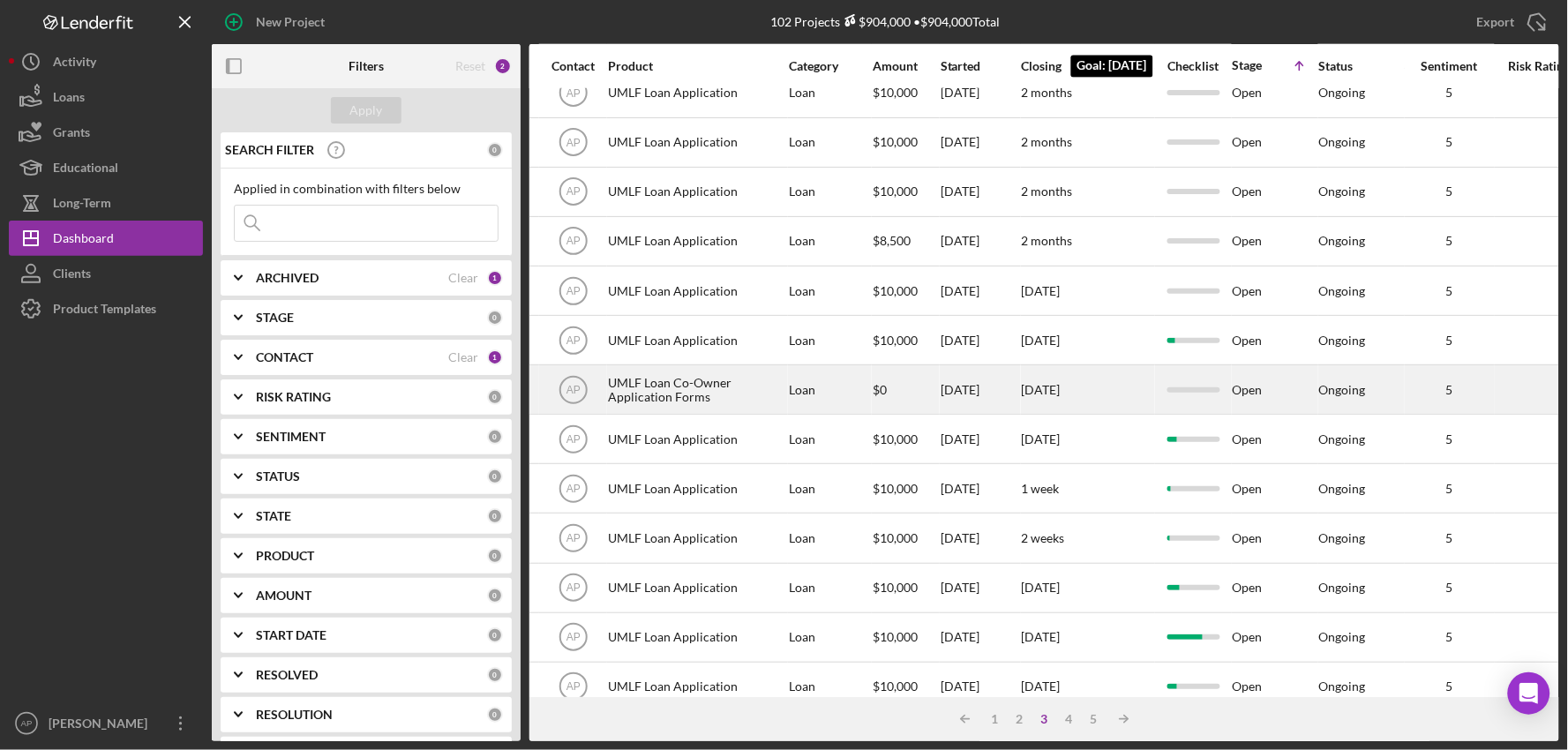
scroll to position [671, 587]
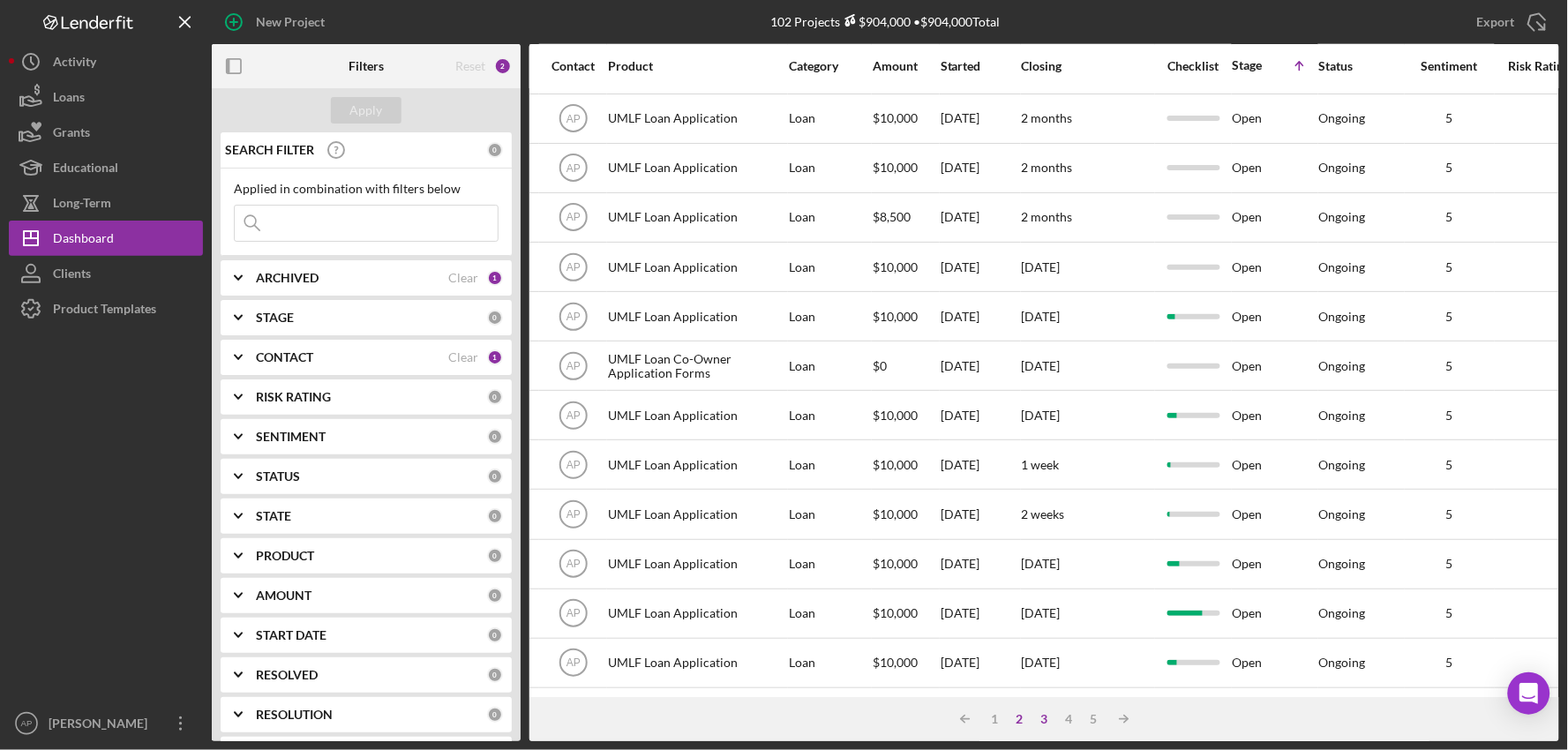
click at [1022, 717] on div "2" at bounding box center [1019, 719] width 24 height 14
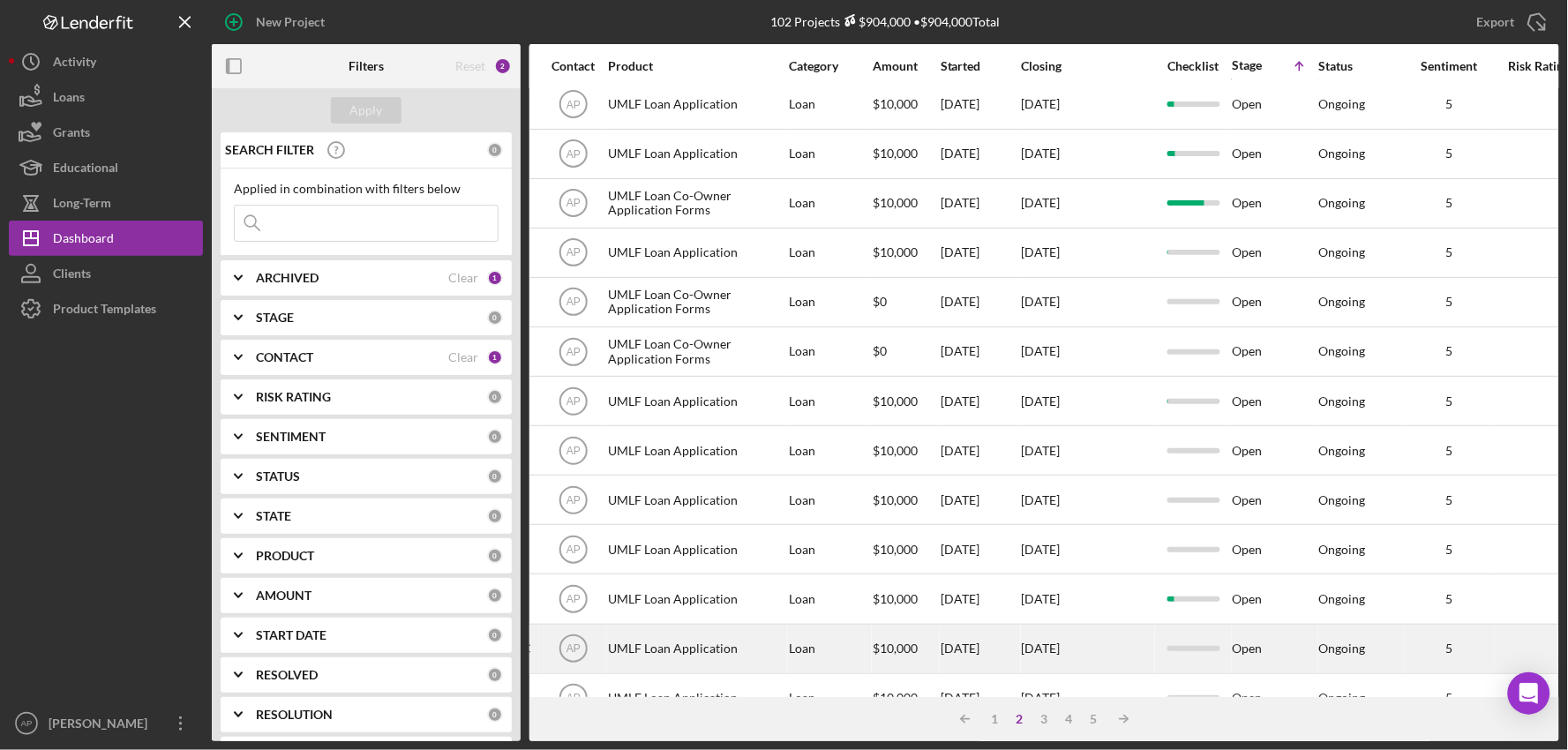
scroll to position [0, 587]
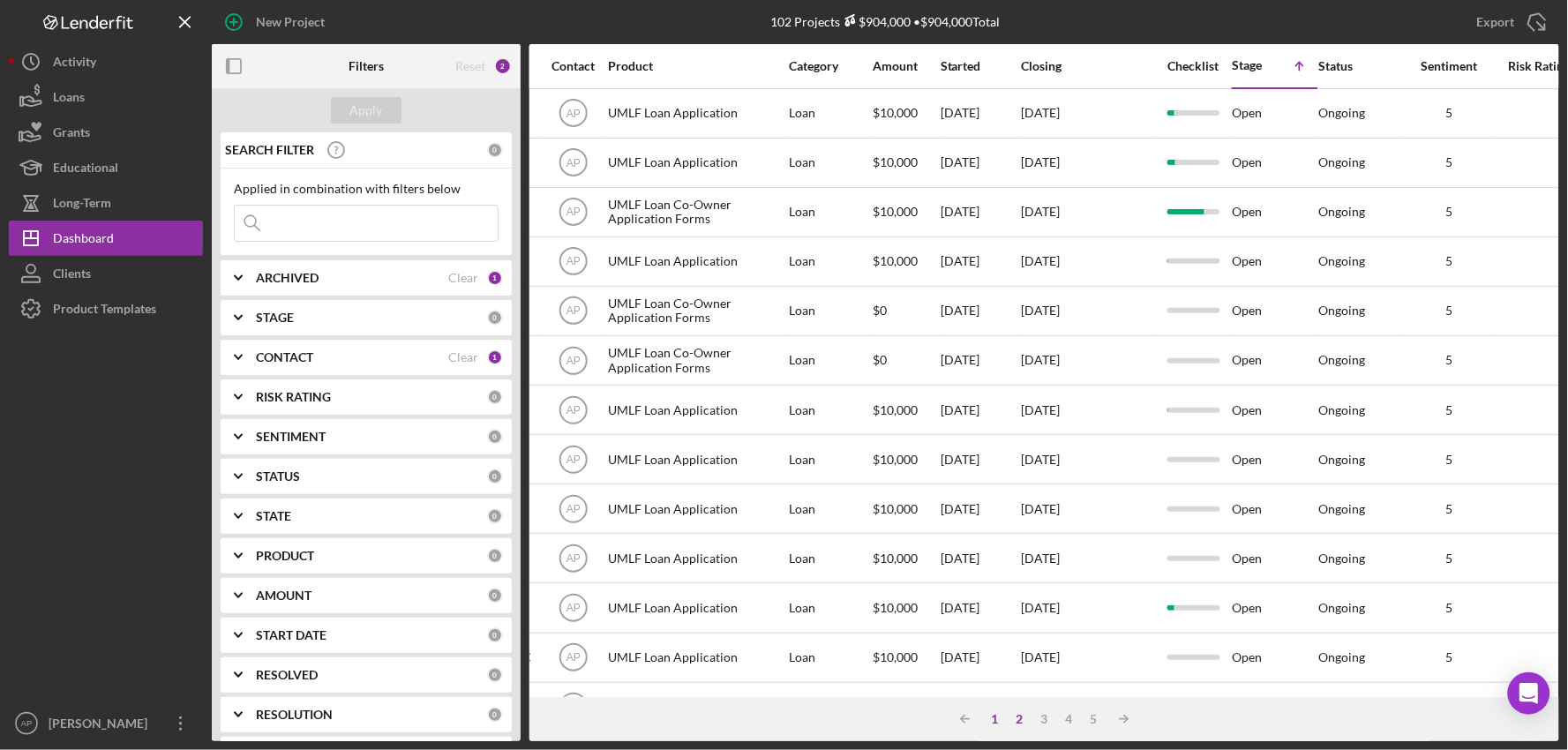
click at [1000, 721] on div "1" at bounding box center [995, 719] width 24 height 14
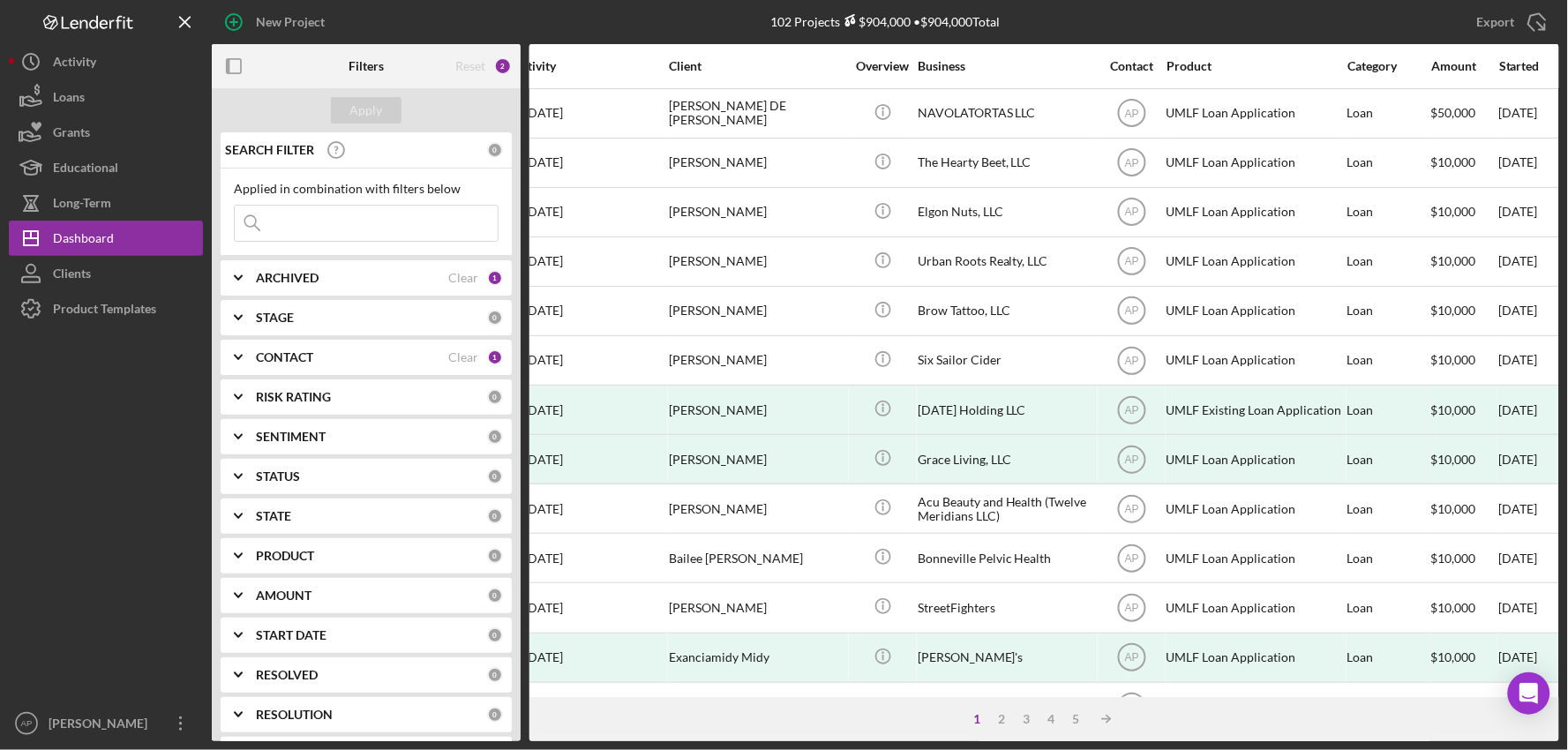
scroll to position [0, 0]
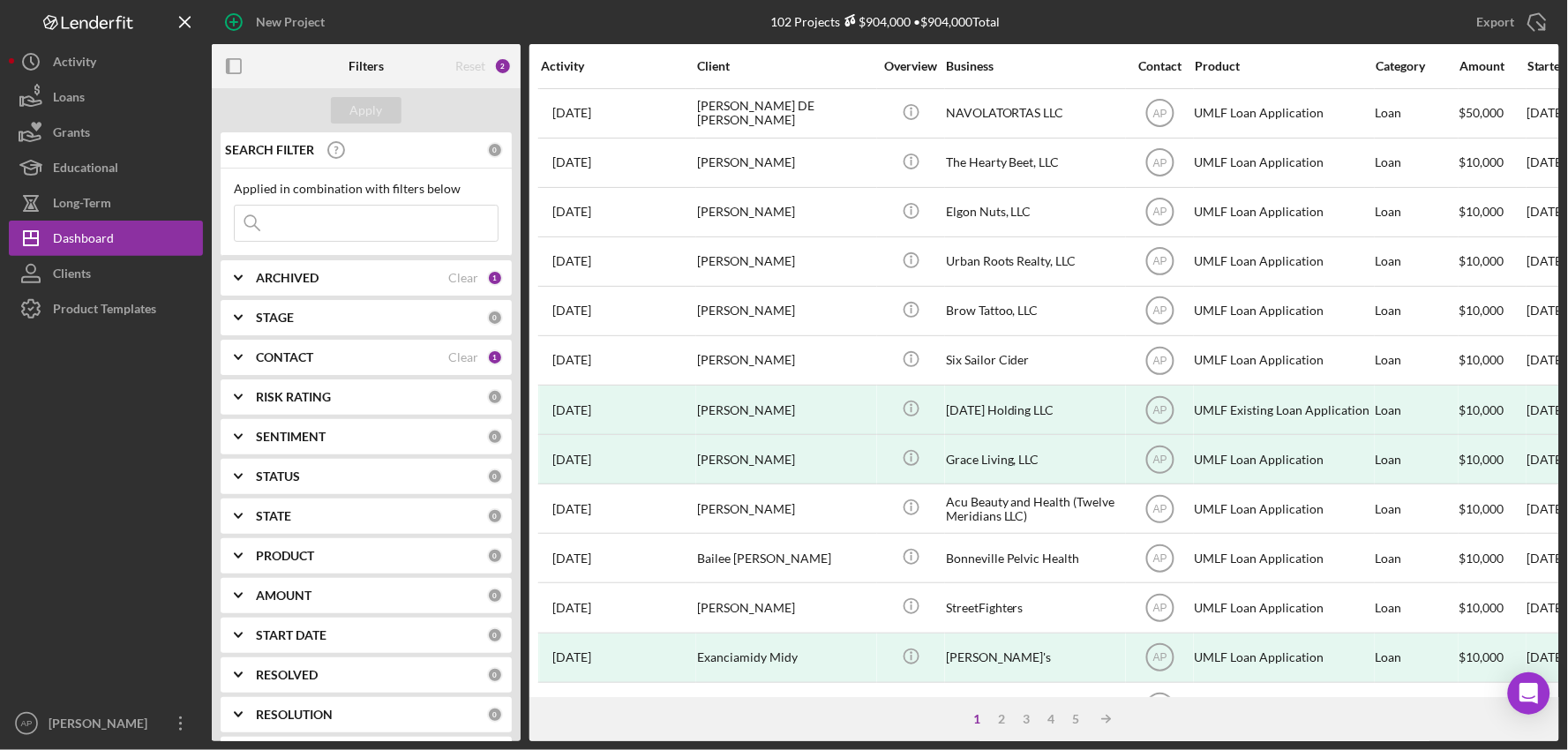
click at [554, 70] on div "Activity" at bounding box center [617, 66] width 155 height 14
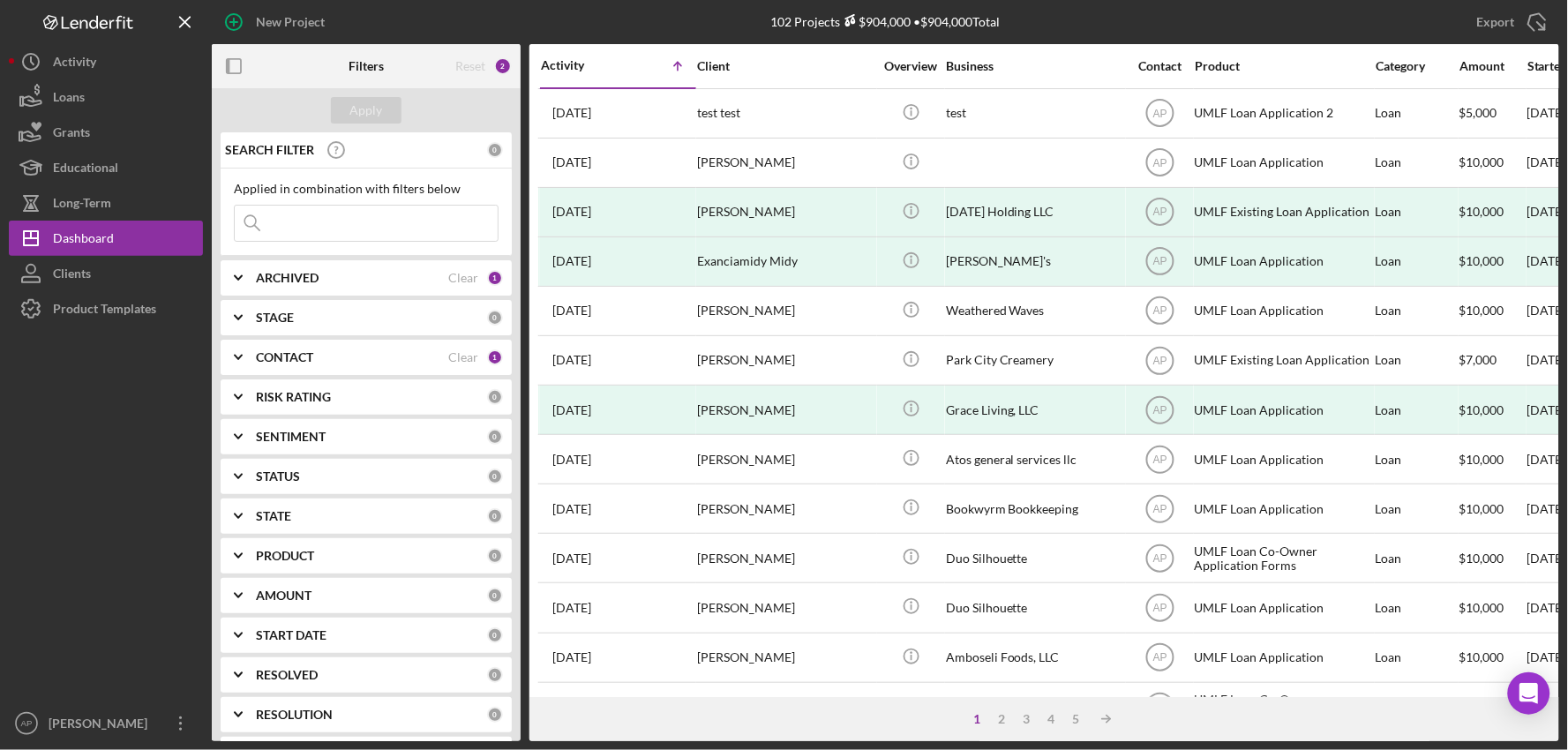
click at [592, 64] on div "Activity" at bounding box center [579, 65] width 78 height 14
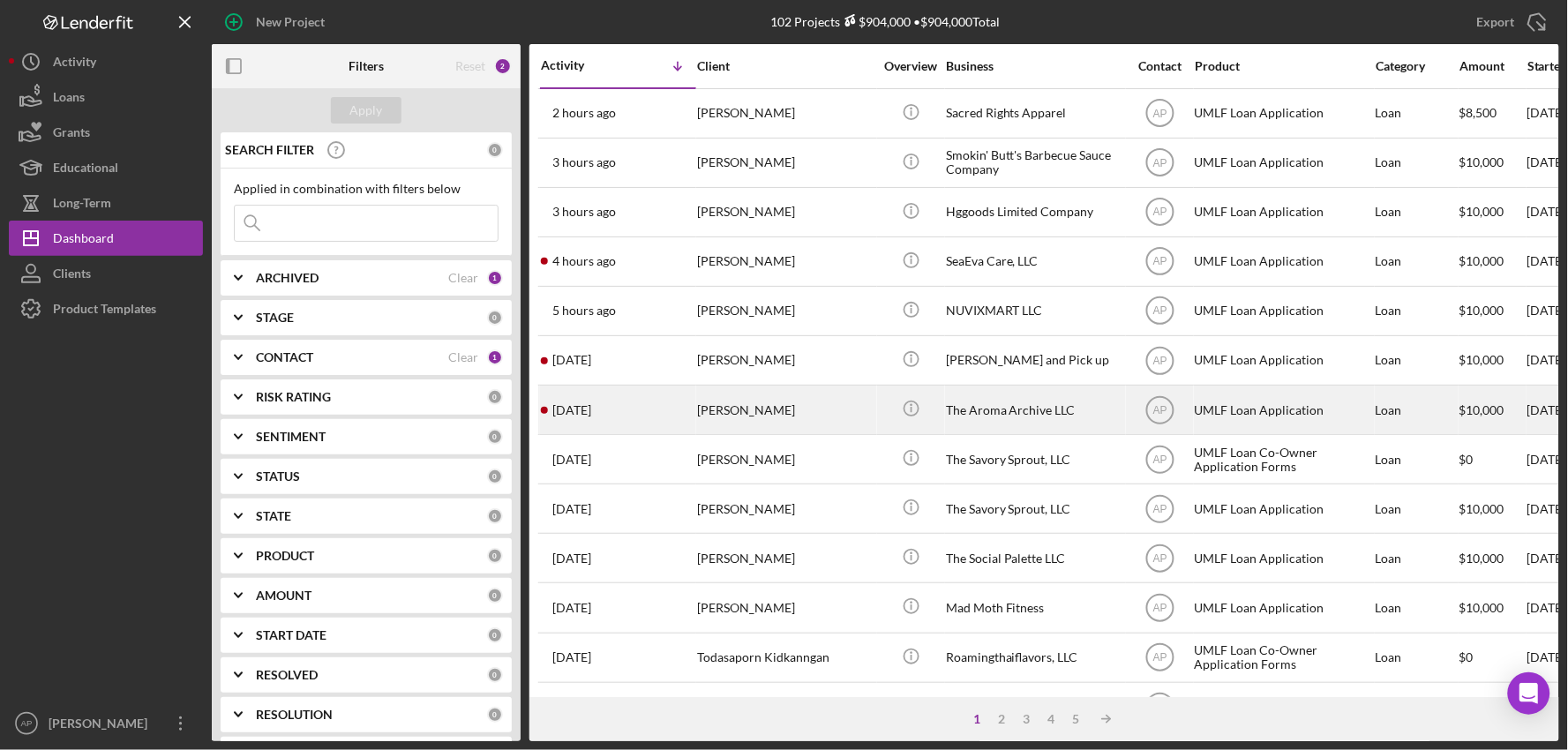
click at [619, 407] on div "[DATE] [PERSON_NAME]" at bounding box center [617, 410] width 155 height 47
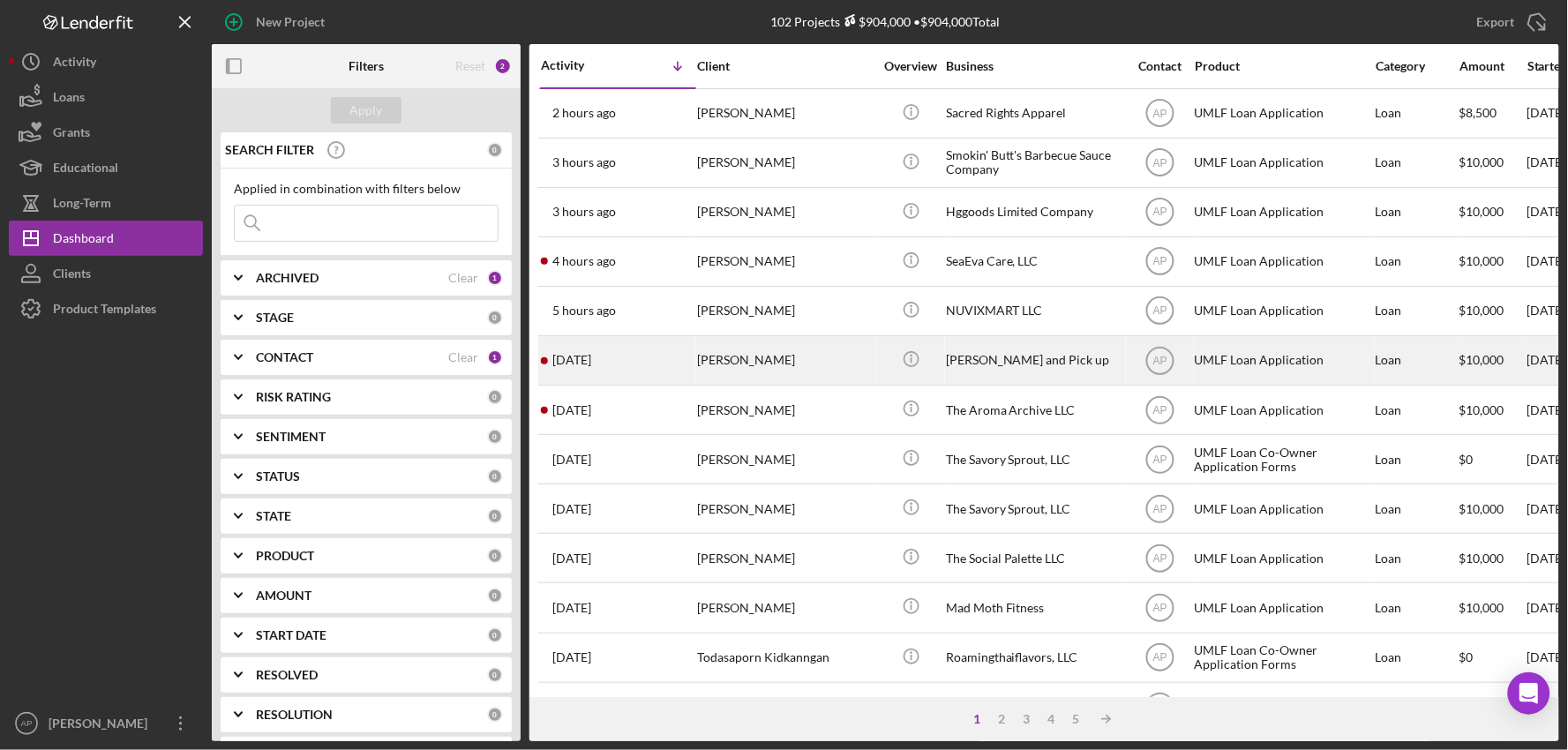
click at [793, 367] on div "[PERSON_NAME]" at bounding box center [784, 361] width 176 height 47
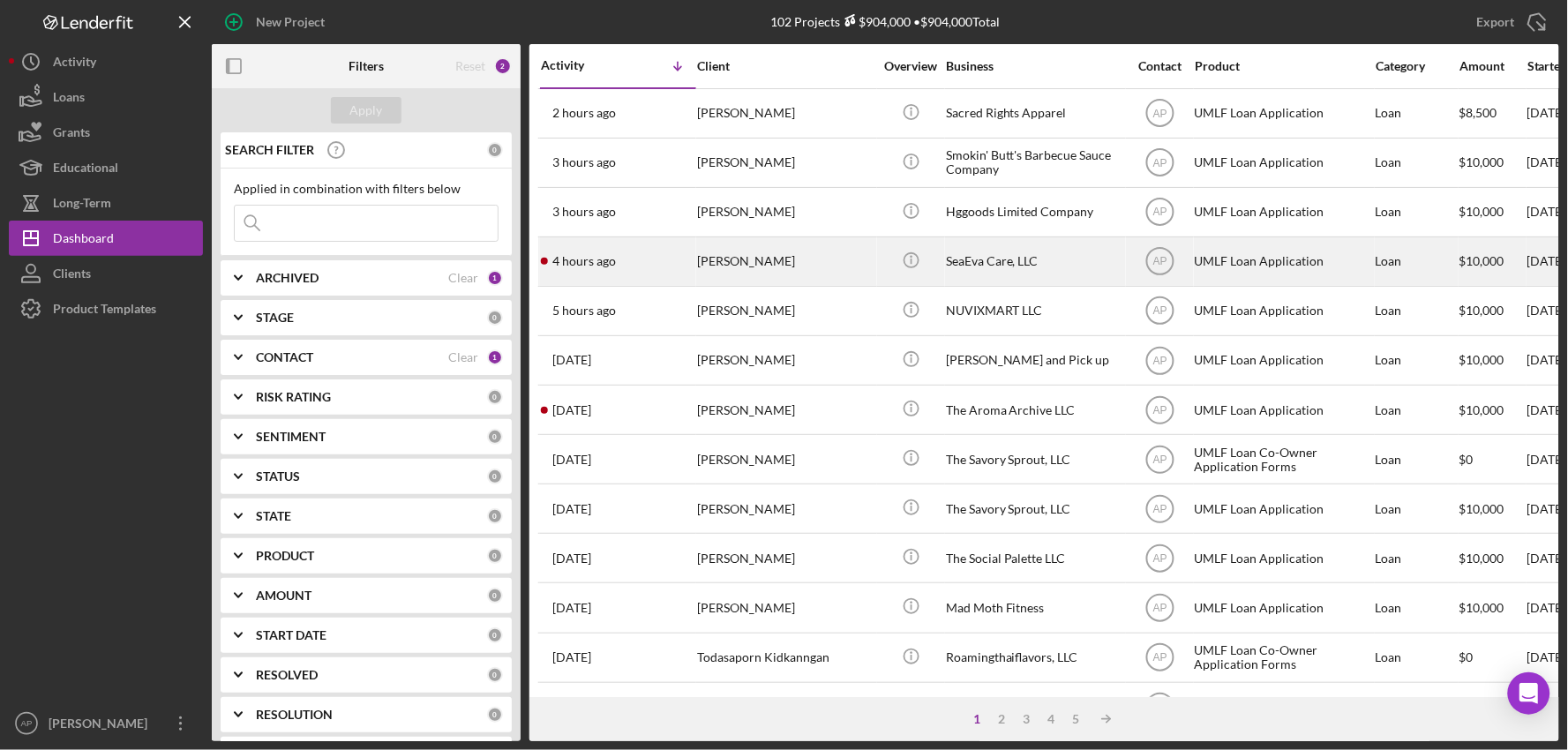
click at [724, 268] on div "[PERSON_NAME]" at bounding box center [784, 262] width 176 height 47
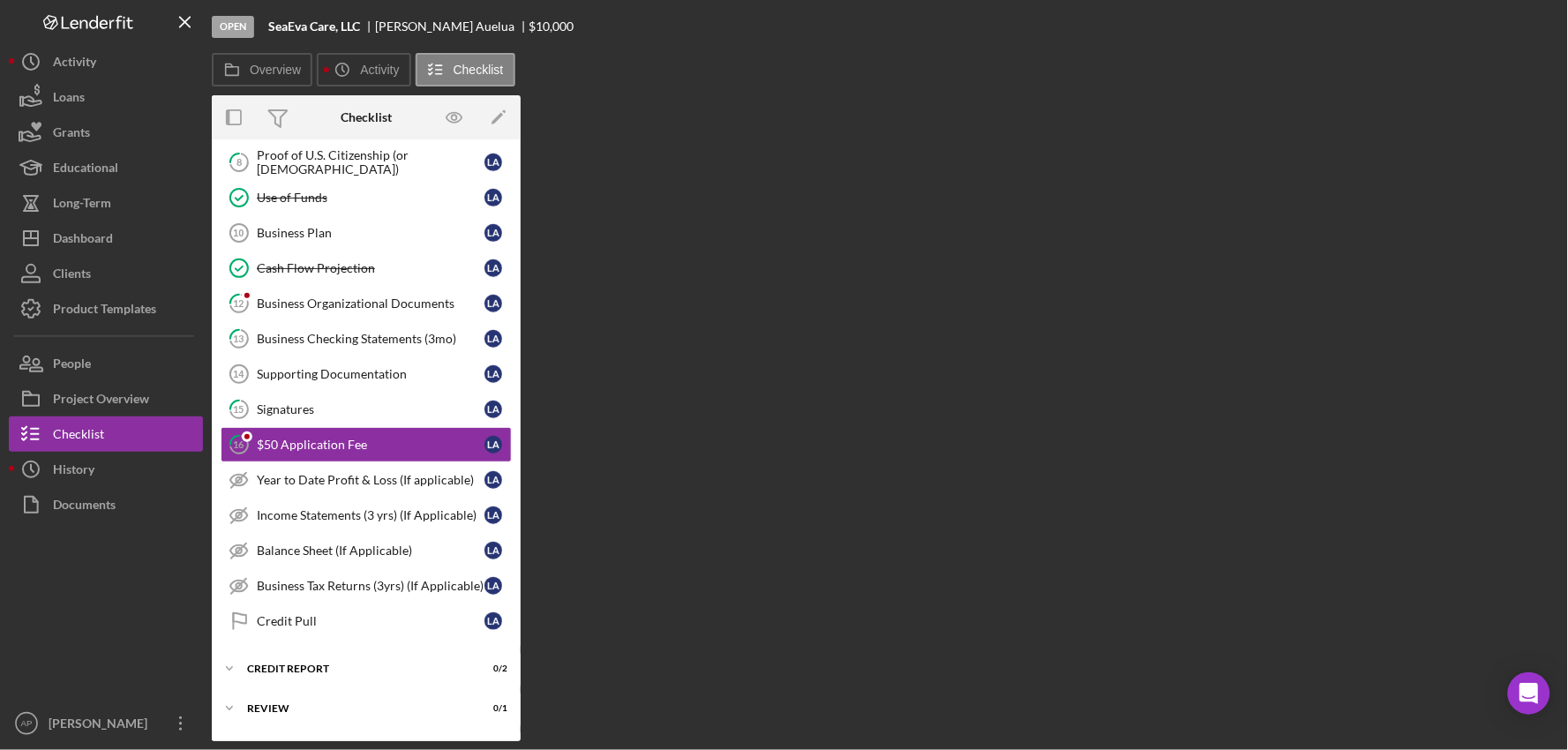
scroll to position [364, 0]
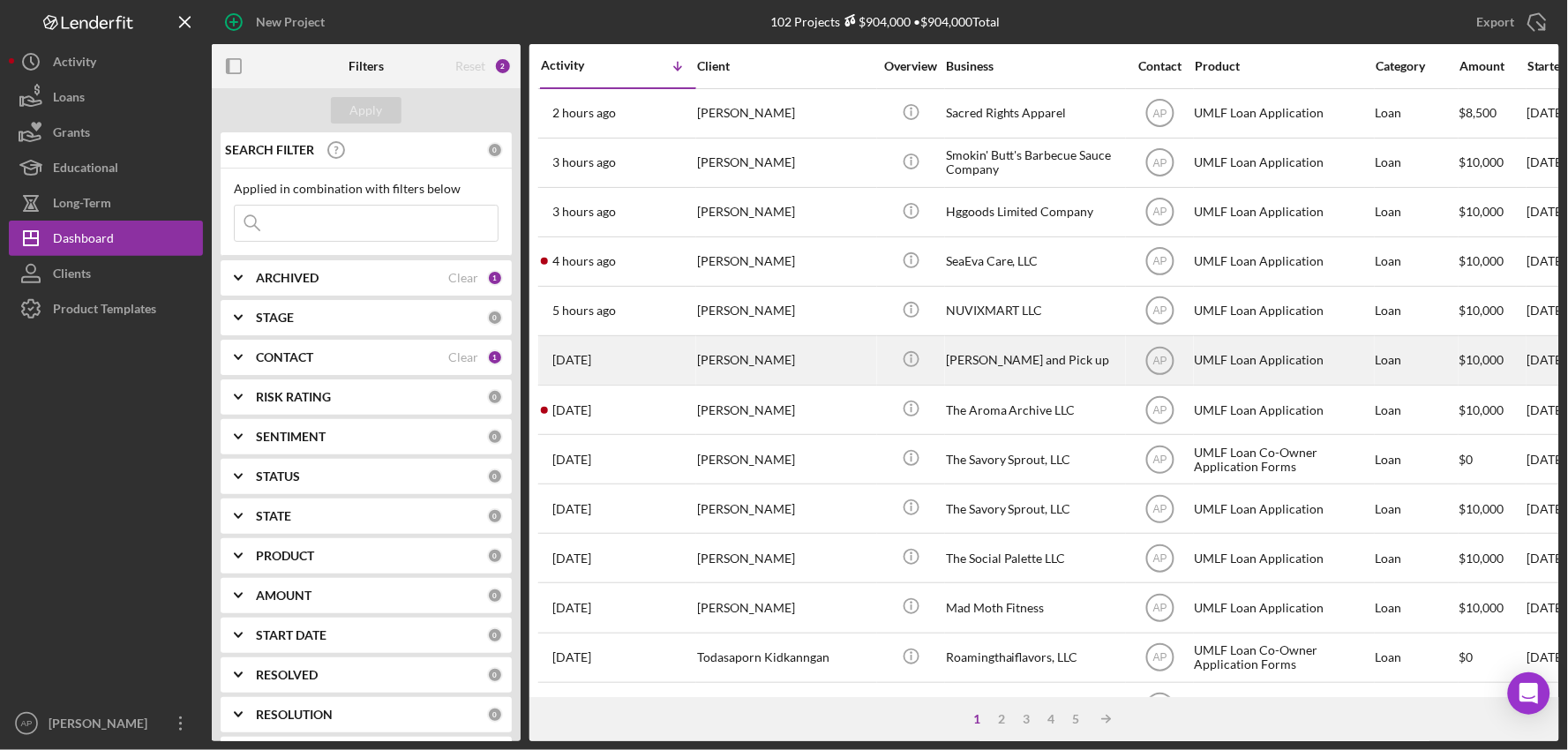
click at [680, 370] on div "[DATE] [PERSON_NAME]" at bounding box center [617, 361] width 155 height 47
